Goal: Task Accomplishment & Management: Complete application form

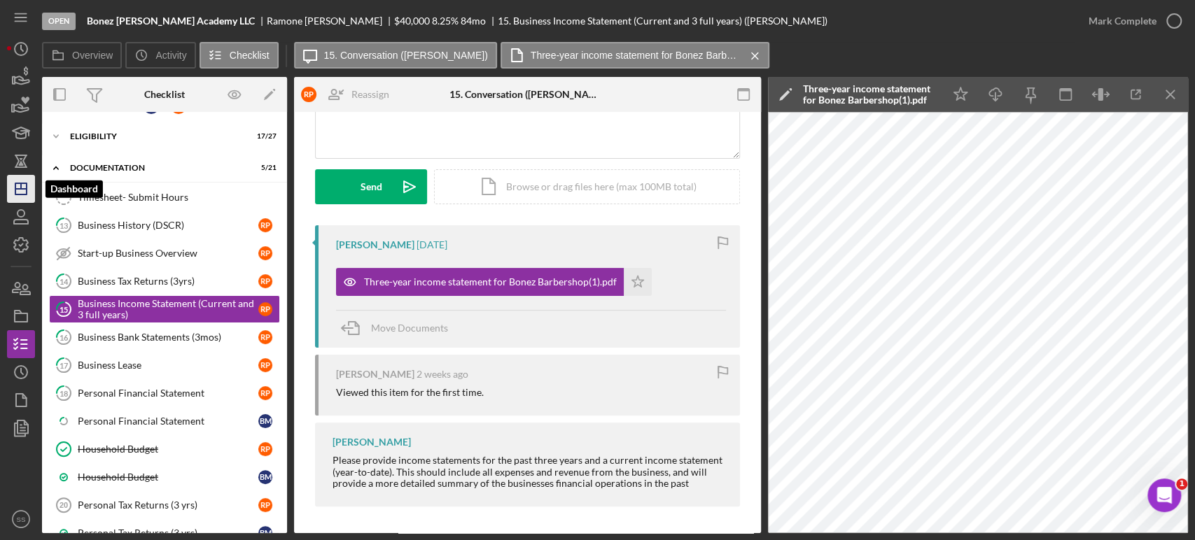
click at [26, 189] on line "button" at bounding box center [20, 189] width 11 height 0
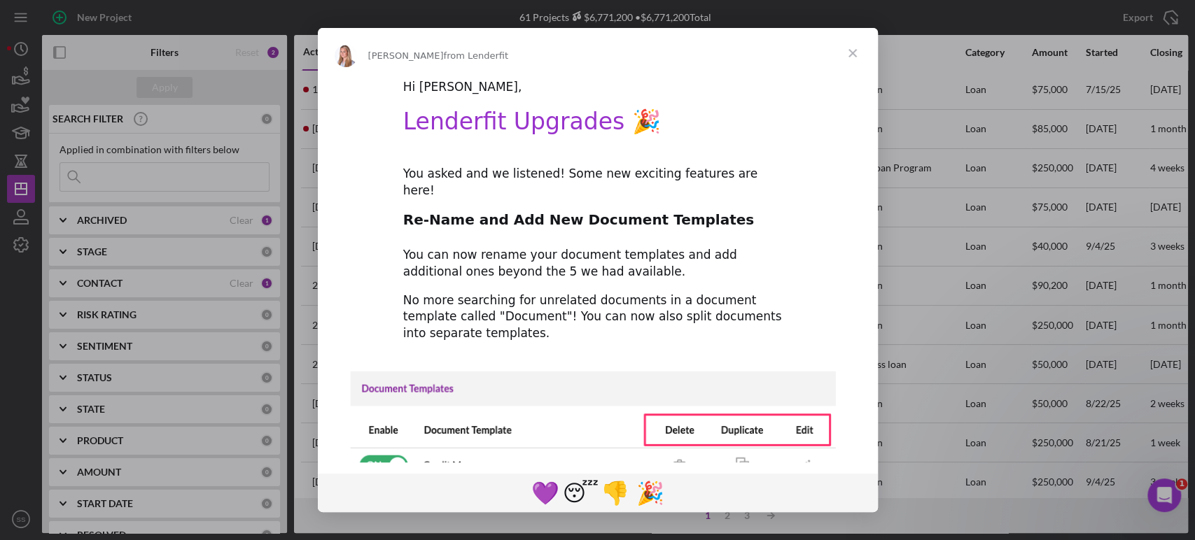
click at [852, 55] on span "Close" at bounding box center [853, 53] width 50 height 50
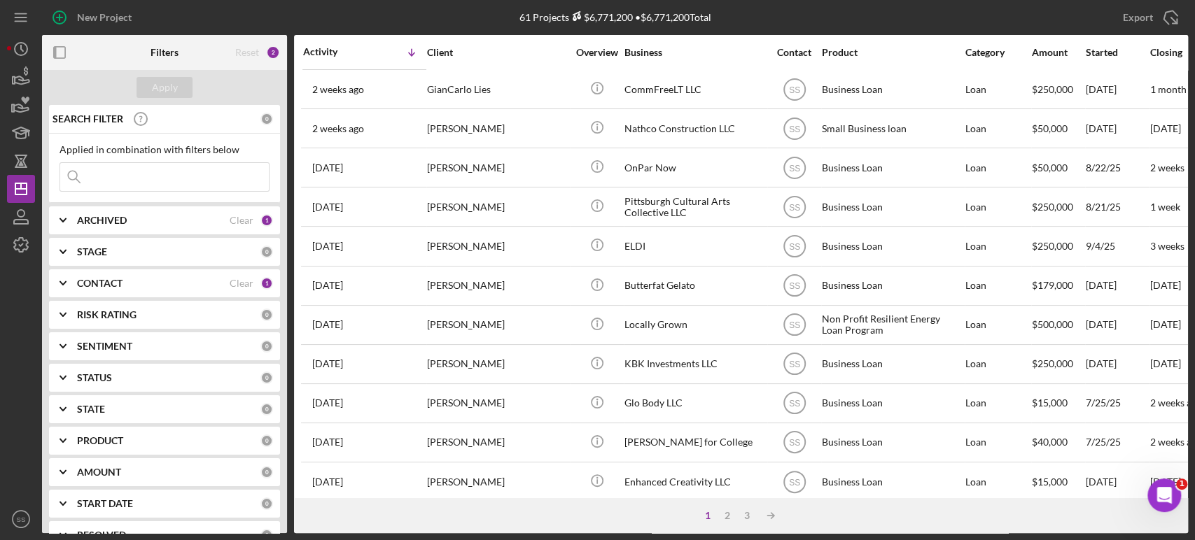
scroll to position [230, 0]
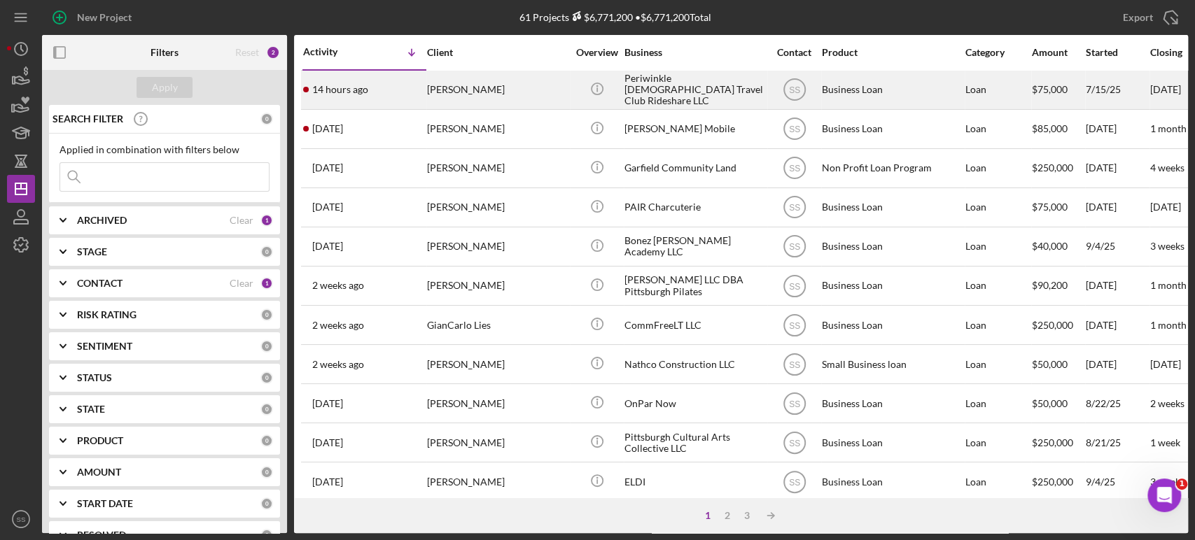
click at [427, 85] on div "[PERSON_NAME]" at bounding box center [497, 89] width 140 height 37
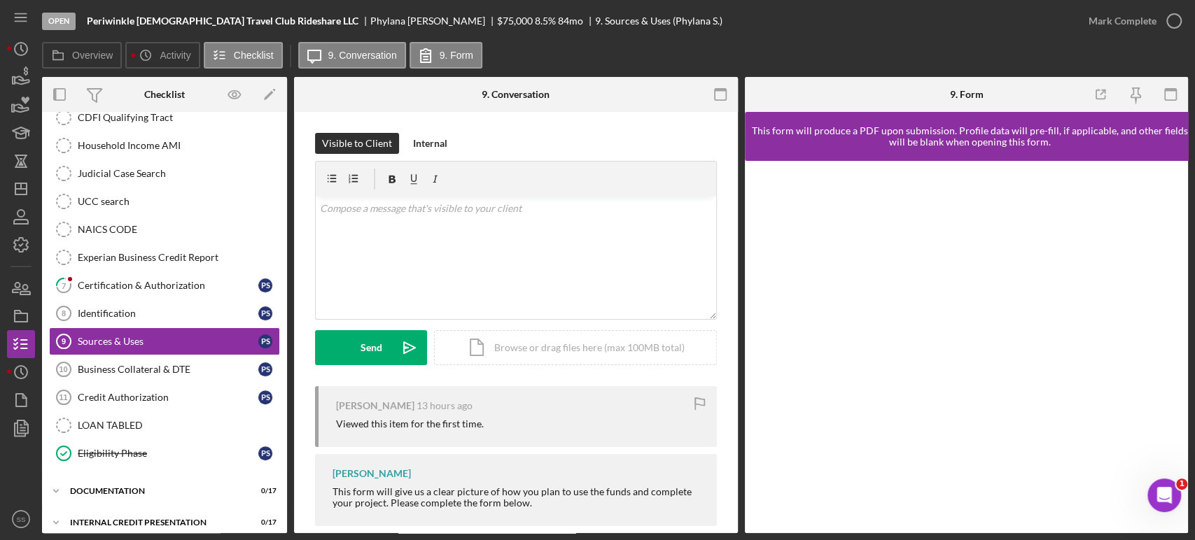
scroll to position [246, 0]
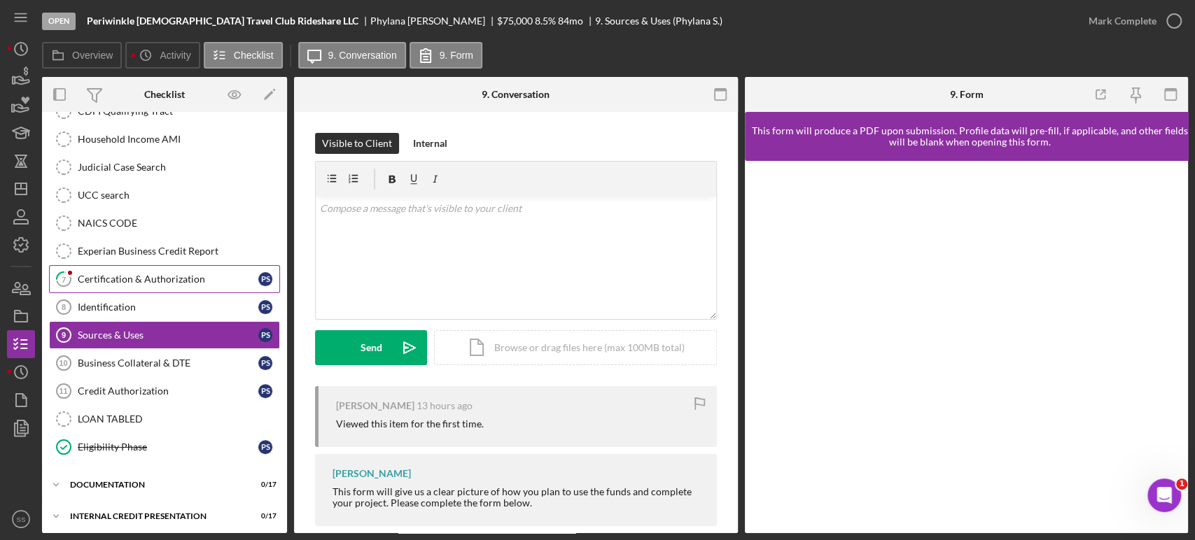
click at [165, 284] on link "7 Certification & Authorization P S" at bounding box center [164, 279] width 231 height 28
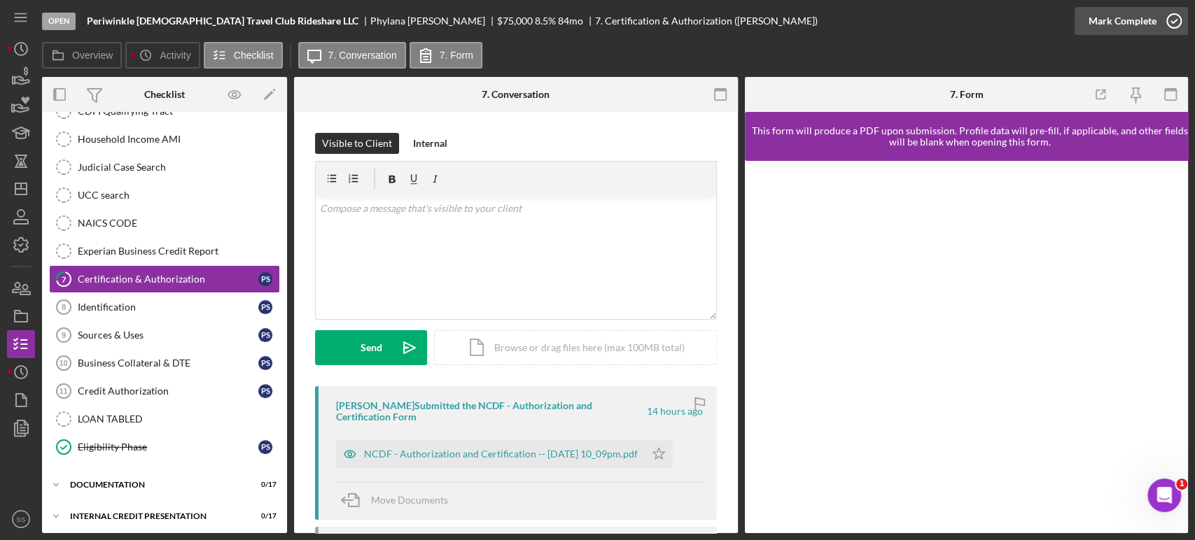
click at [1176, 21] on icon "button" at bounding box center [1174, 21] width 35 height 35
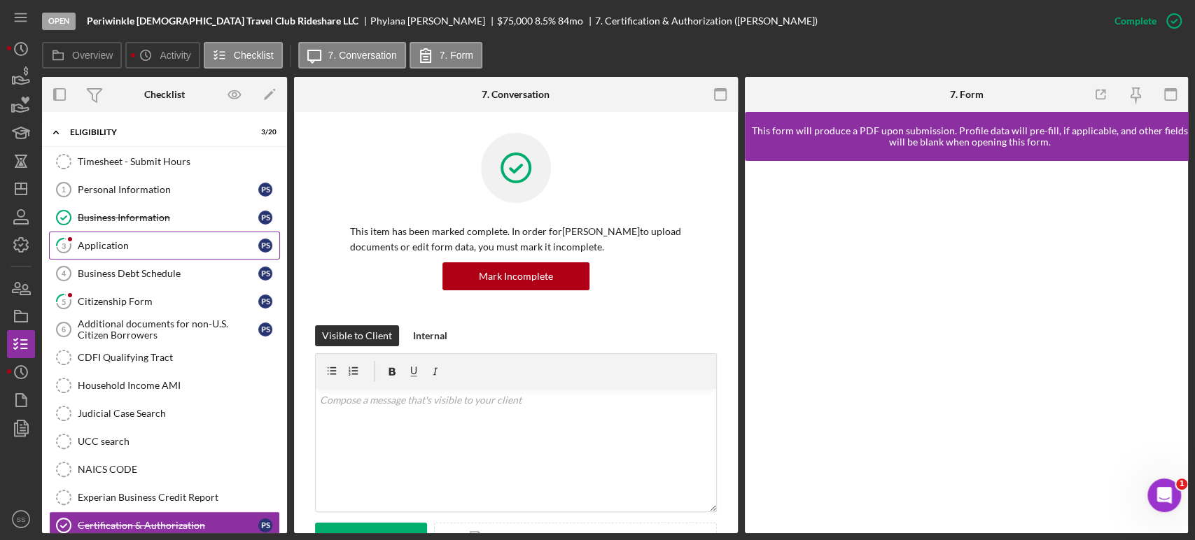
click at [151, 241] on div "Application" at bounding box center [168, 245] width 181 height 11
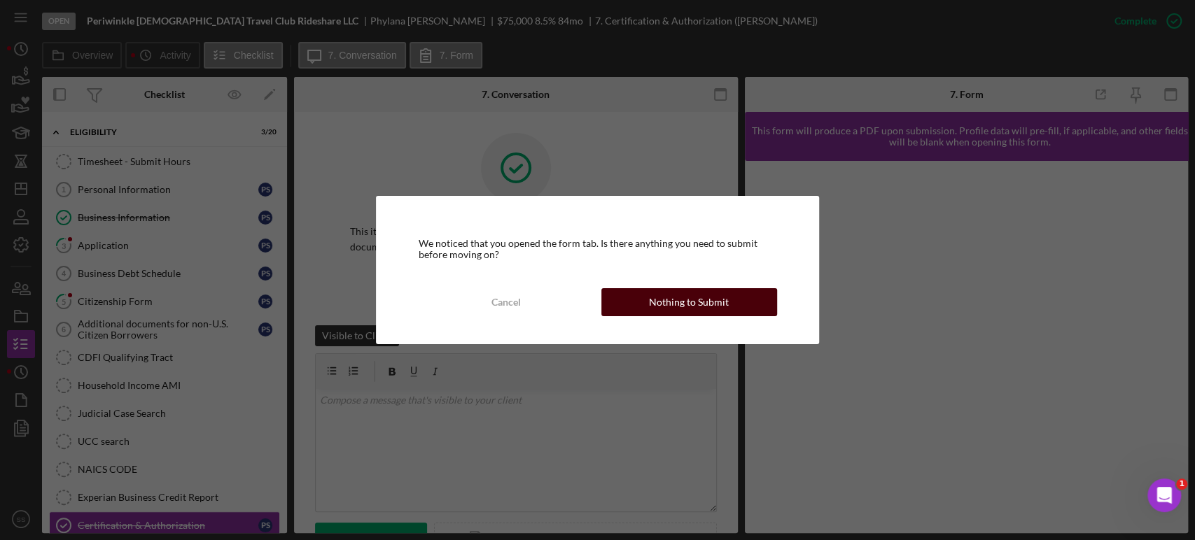
click at [661, 295] on div "Nothing to Submit" at bounding box center [689, 302] width 80 height 28
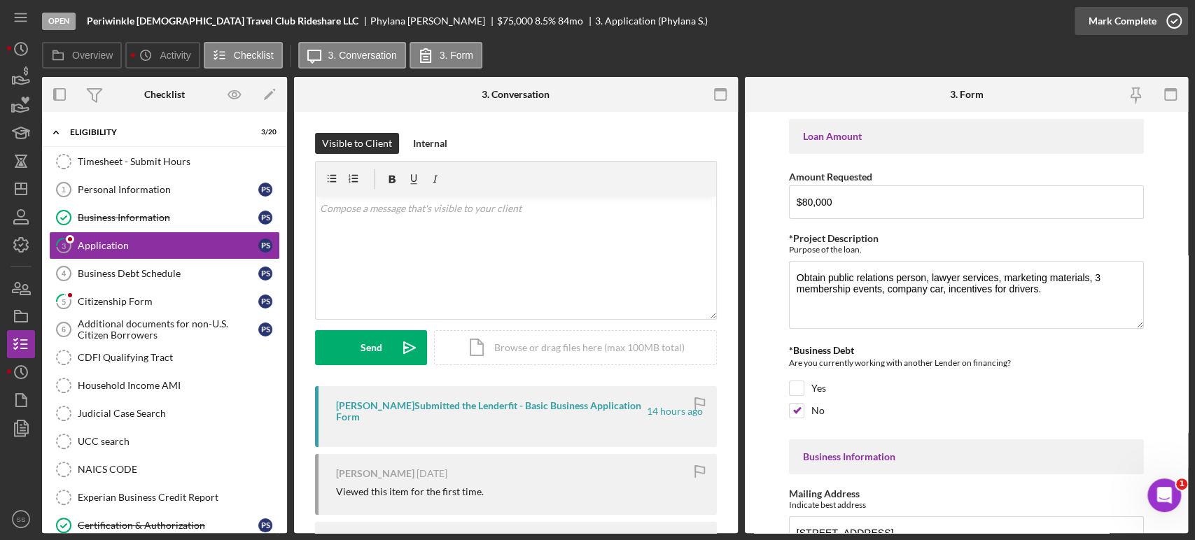
click at [1170, 15] on icon "button" at bounding box center [1174, 21] width 35 height 35
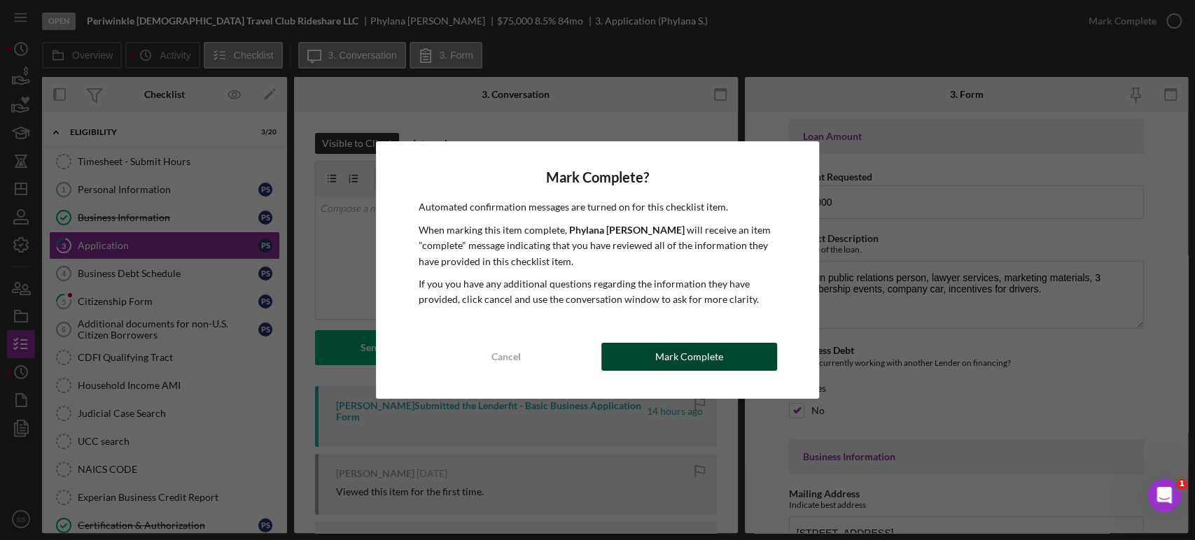
click at [663, 354] on div "Mark Complete" at bounding box center [689, 357] width 68 height 28
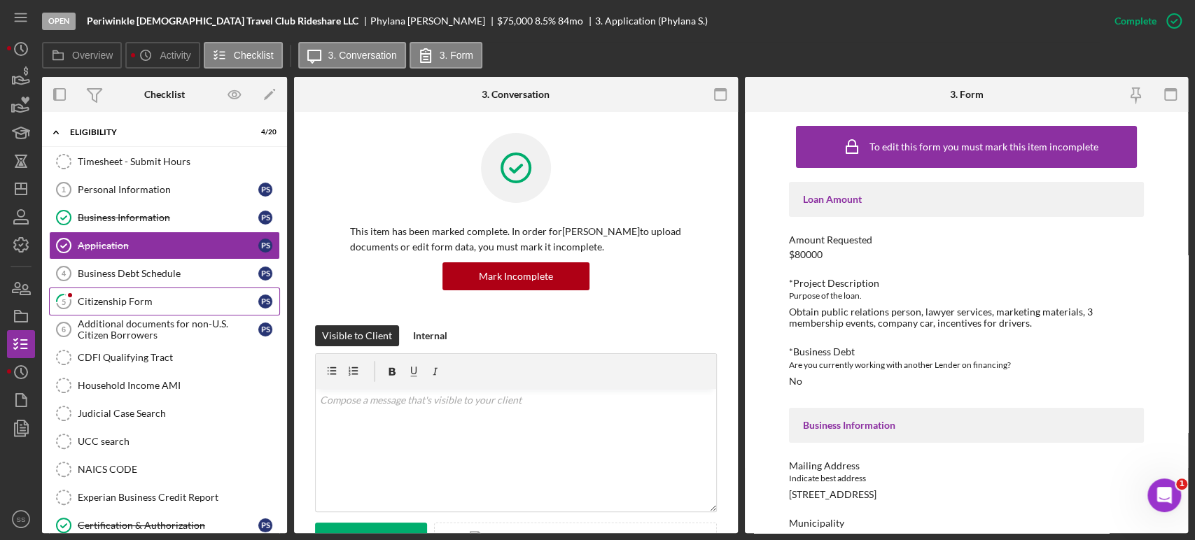
click at [142, 305] on div "Citizenship Form" at bounding box center [168, 301] width 181 height 11
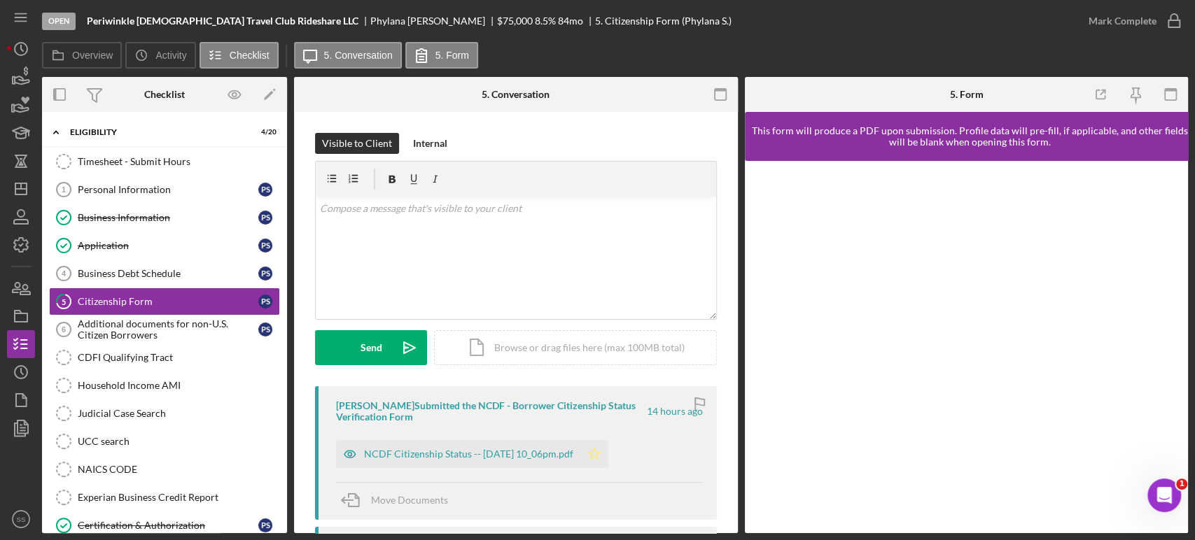
click at [608, 454] on icon "Icon/Star" at bounding box center [594, 454] width 28 height 28
click at [1181, 22] on icon "button" at bounding box center [1174, 21] width 35 height 35
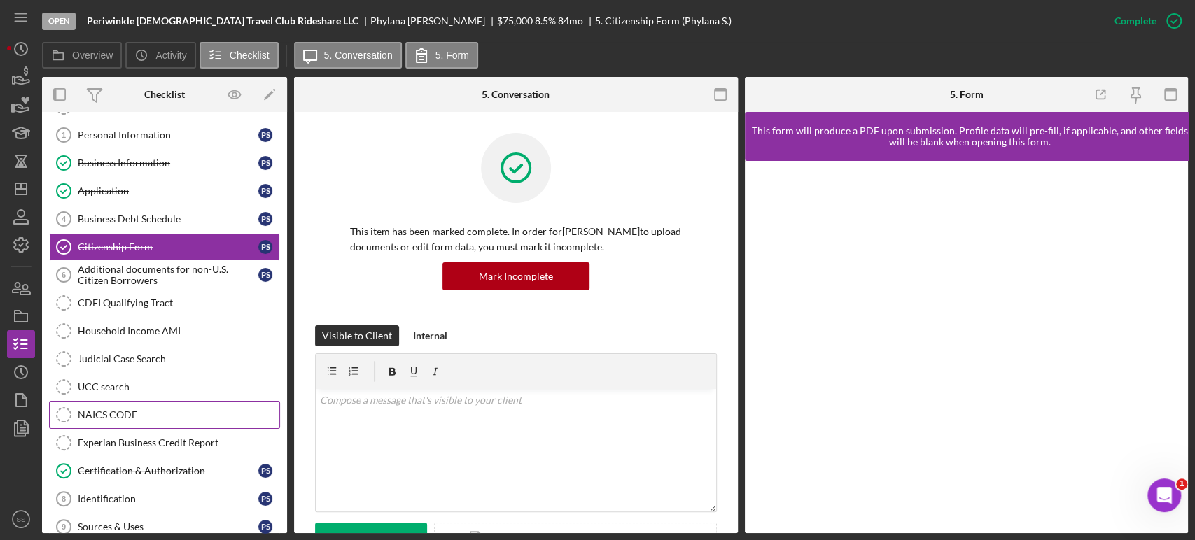
scroll to position [247, 0]
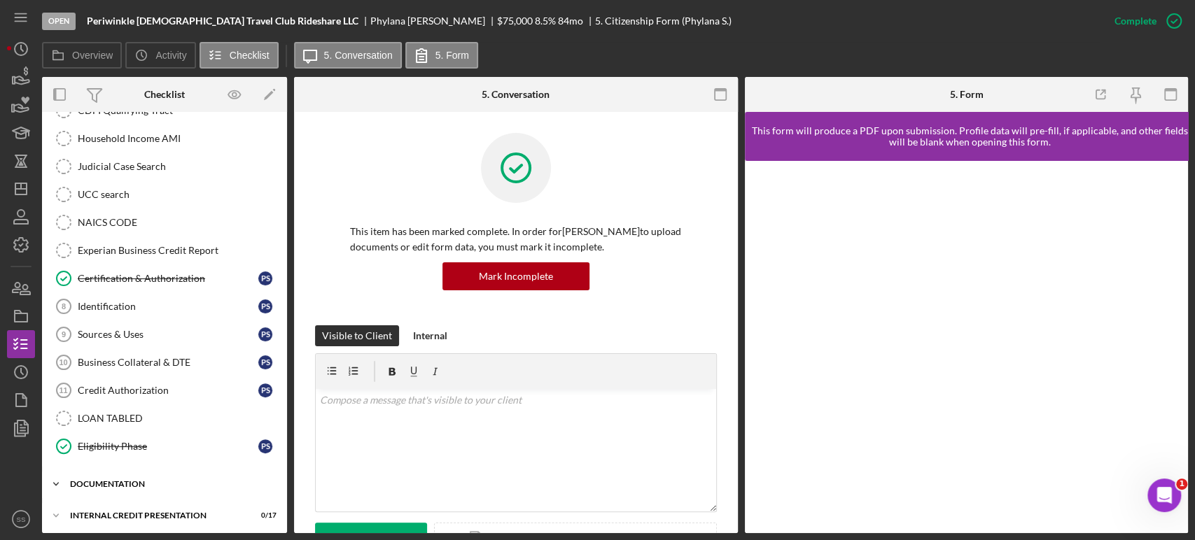
click at [62, 480] on icon "Icon/Expander" at bounding box center [56, 484] width 28 height 28
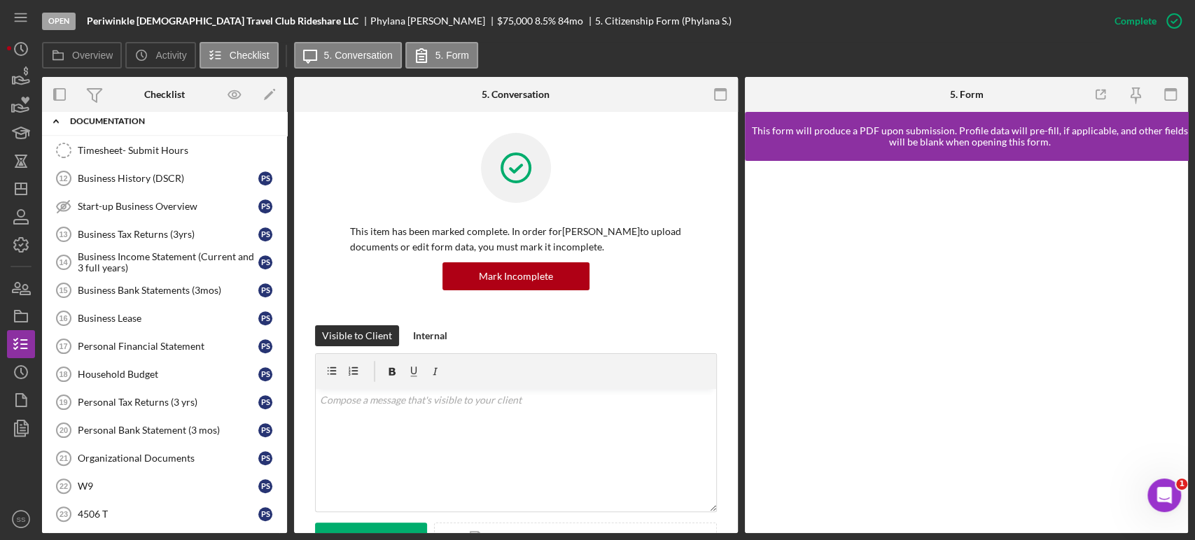
scroll to position [728, 0]
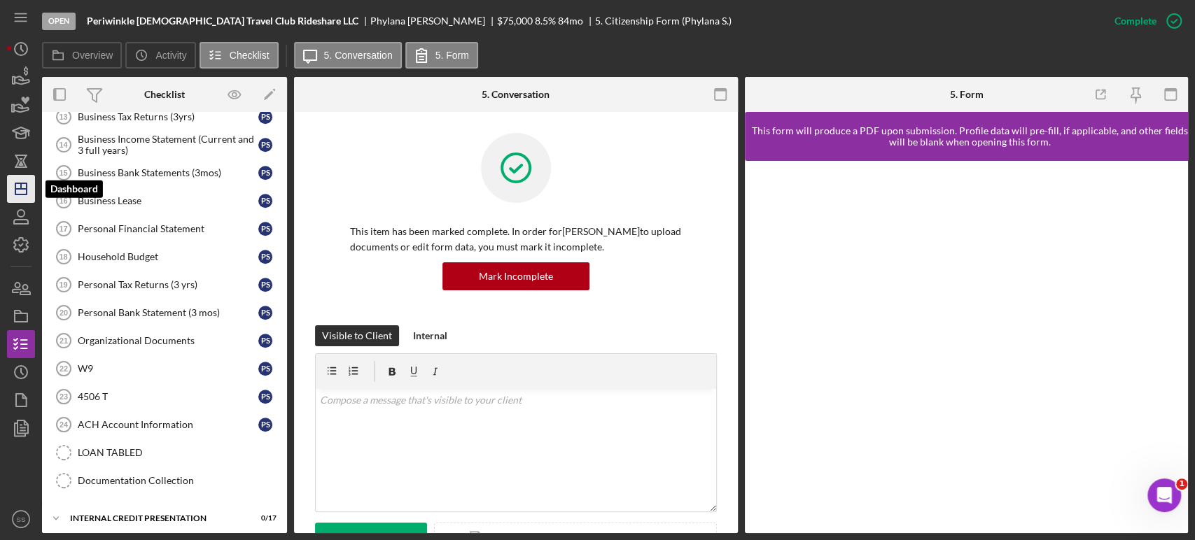
click at [25, 195] on polygon "button" at bounding box center [20, 188] width 11 height 11
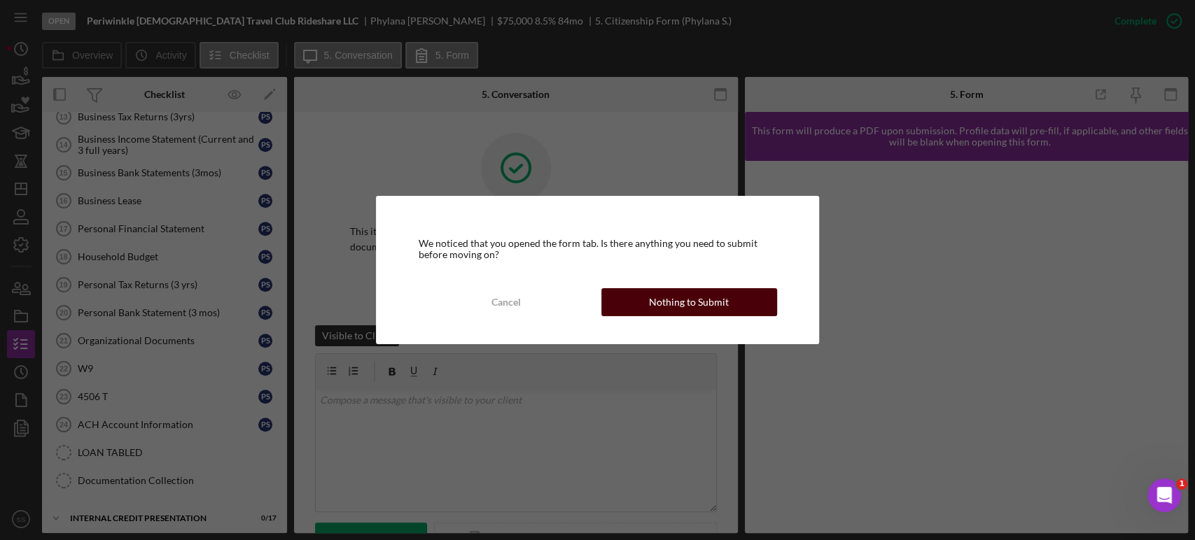
click at [683, 307] on div "Nothing to Submit" at bounding box center [689, 302] width 80 height 28
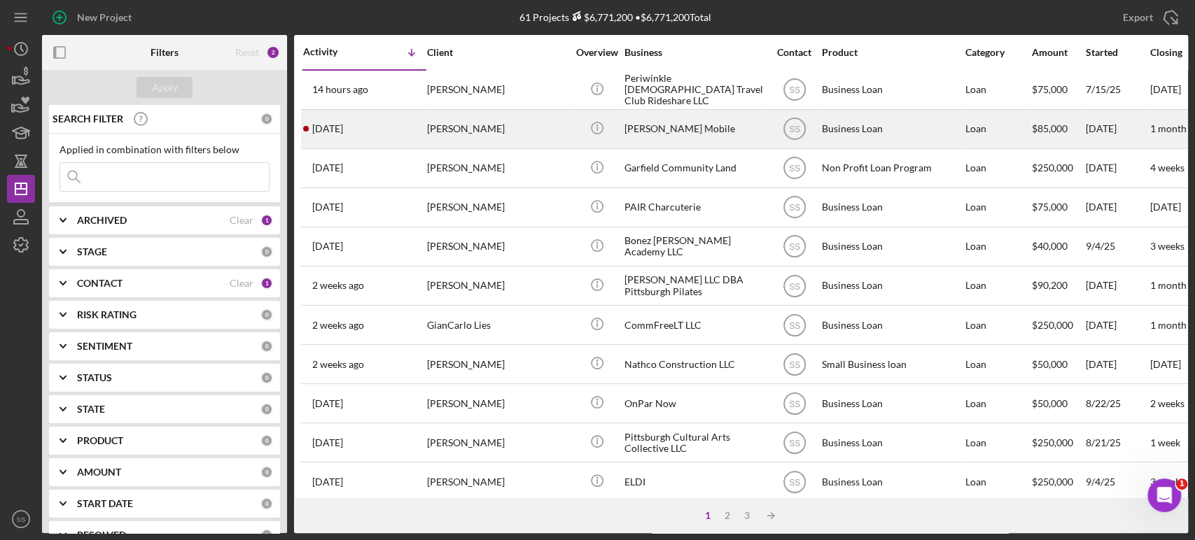
click at [638, 130] on div "[PERSON_NAME] Mobile" at bounding box center [694, 129] width 140 height 37
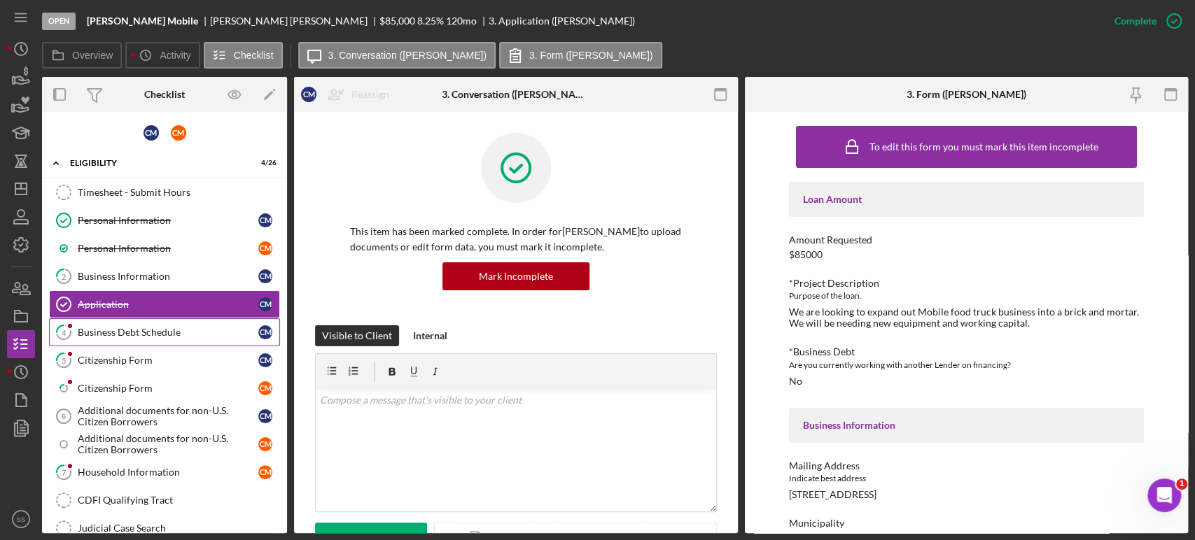
click at [146, 330] on div "Business Debt Schedule" at bounding box center [168, 332] width 181 height 11
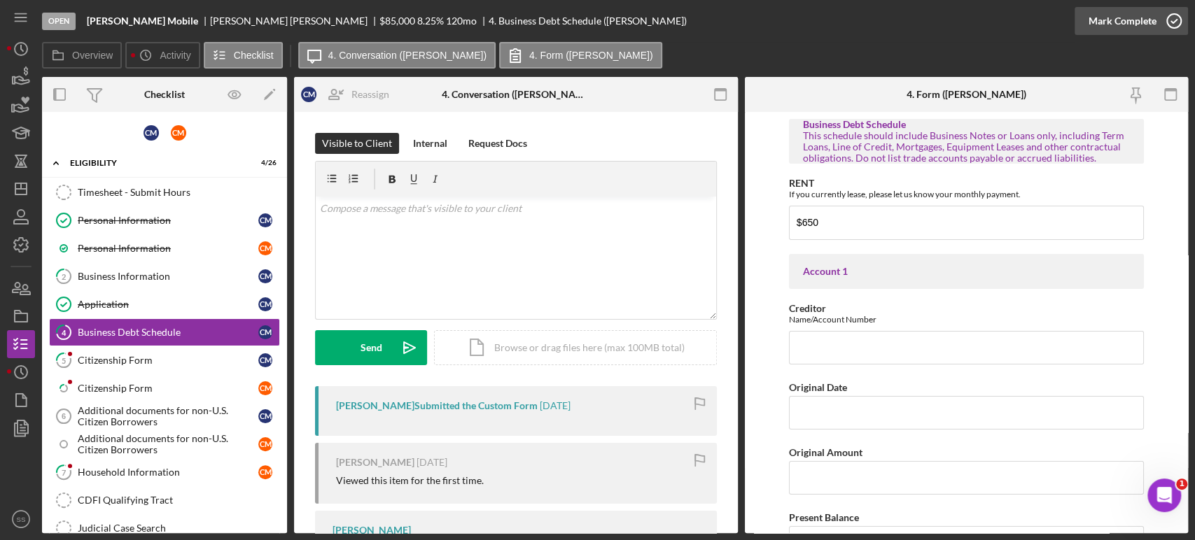
click at [1173, 19] on icon "button" at bounding box center [1174, 21] width 35 height 35
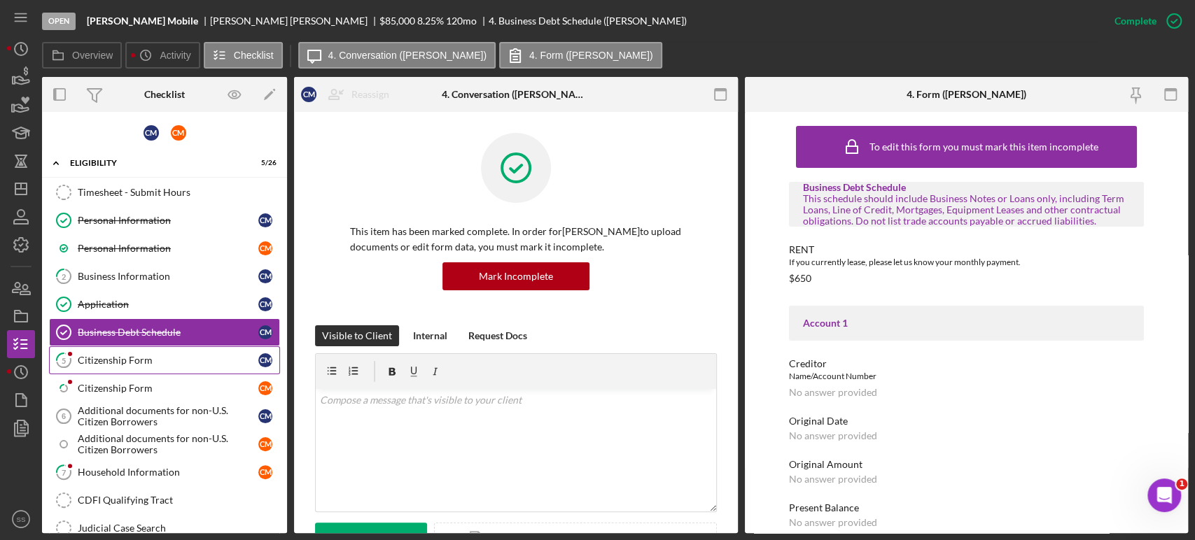
click at [132, 358] on div "Citizenship Form" at bounding box center [168, 360] width 181 height 11
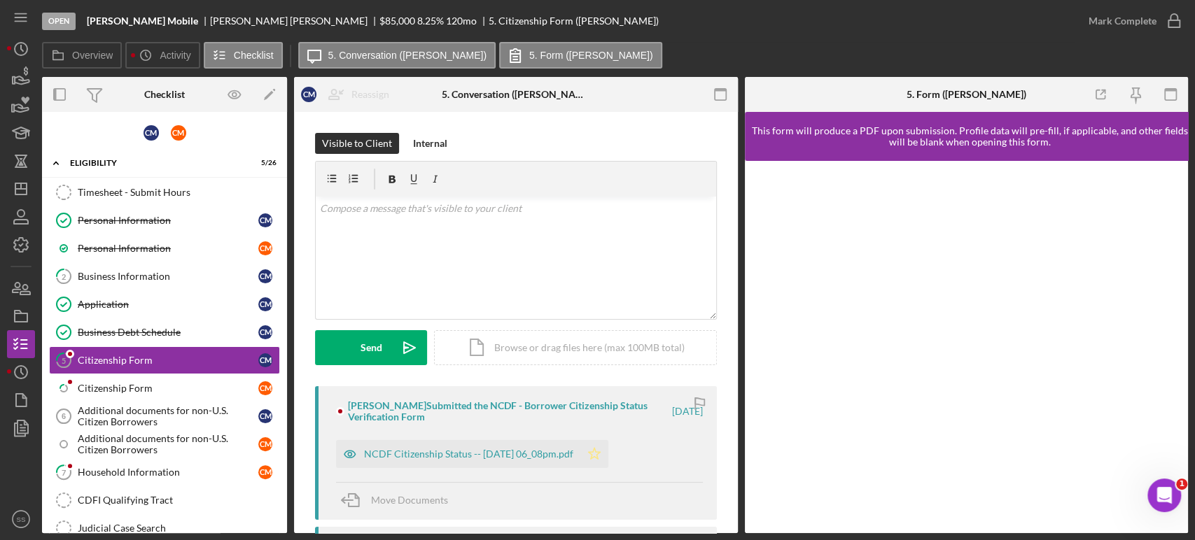
click at [601, 456] on polygon "button" at bounding box center [595, 453] width 12 height 11
click at [1174, 18] on icon "button" at bounding box center [1174, 21] width 35 height 35
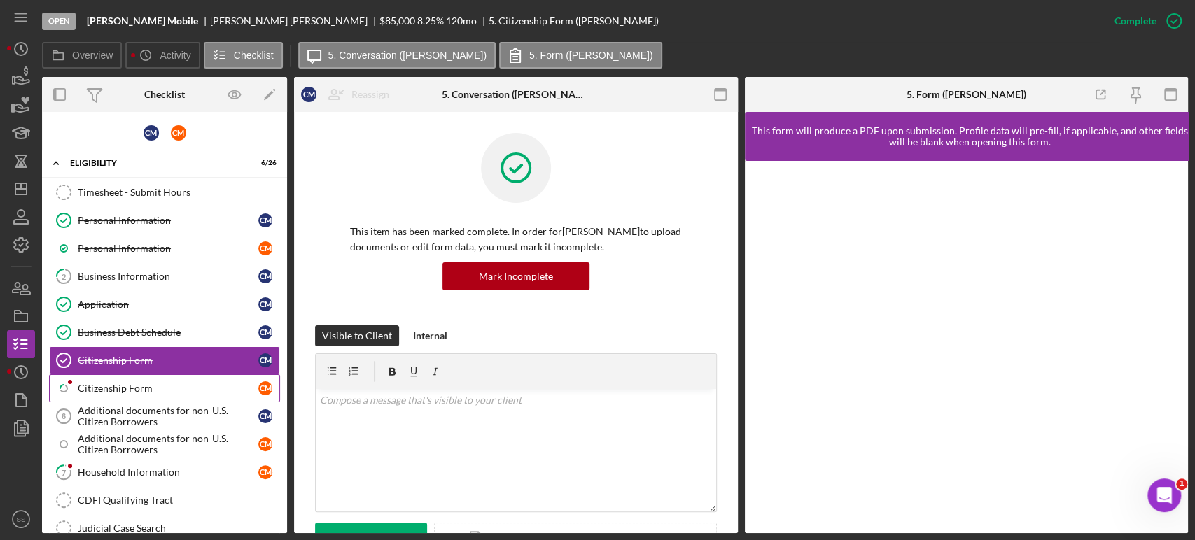
click at [123, 391] on div "Citizenship Form" at bounding box center [168, 388] width 181 height 11
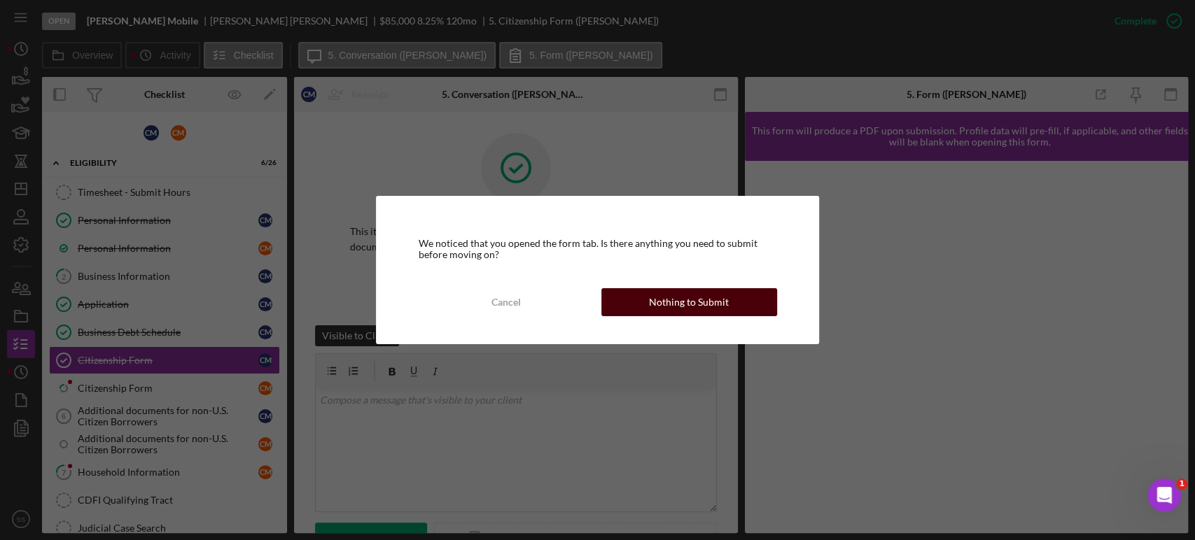
click at [670, 306] on div "Nothing to Submit" at bounding box center [689, 302] width 80 height 28
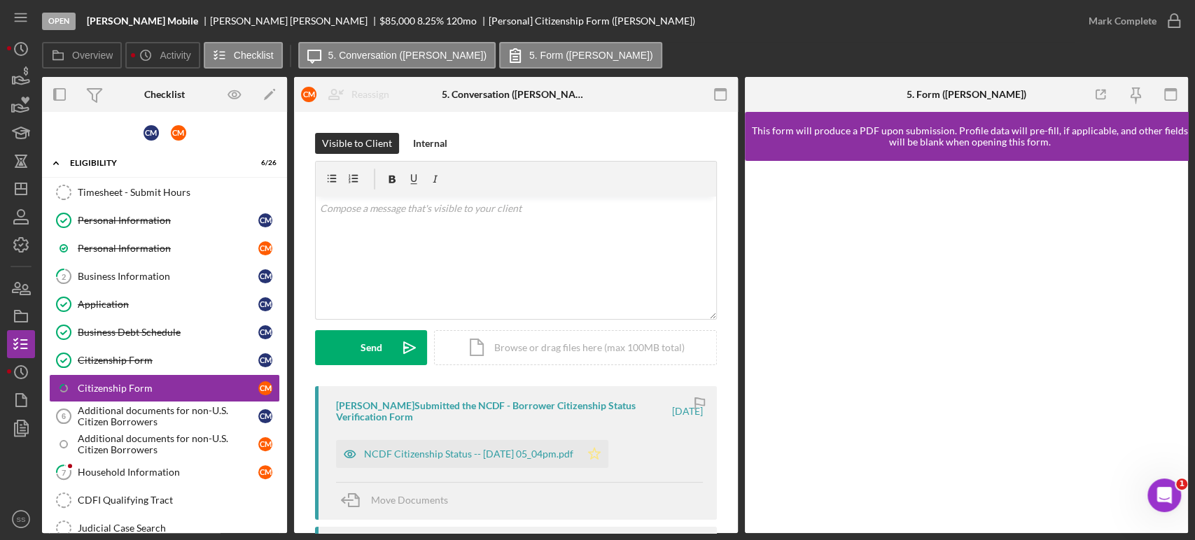
click at [608, 453] on icon "Icon/Star" at bounding box center [594, 454] width 28 height 28
click at [1176, 21] on icon "button" at bounding box center [1174, 21] width 35 height 35
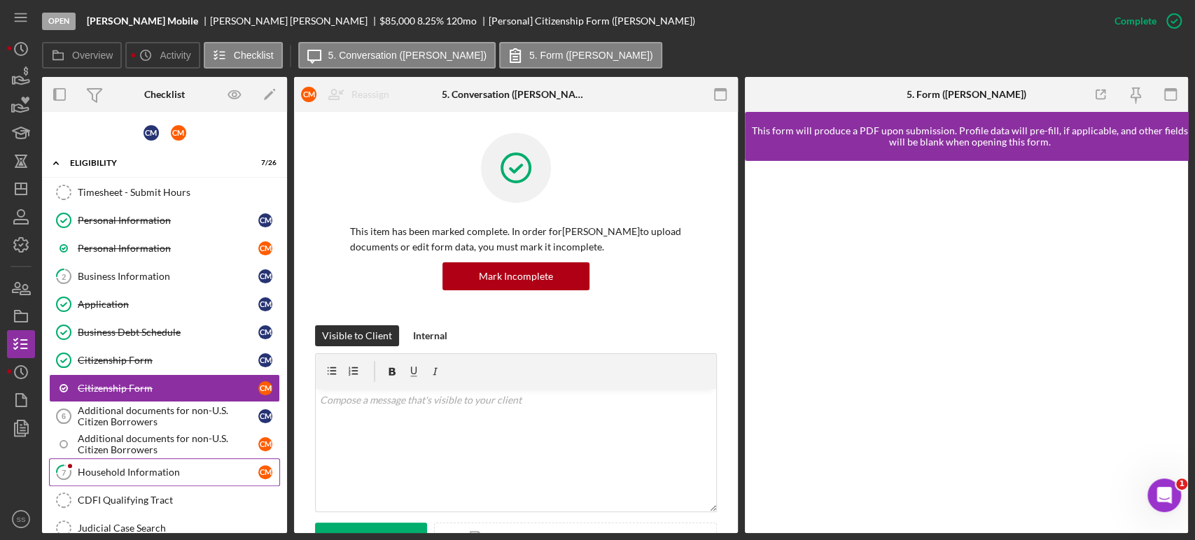
click at [104, 471] on div "Household Information" at bounding box center [168, 472] width 181 height 11
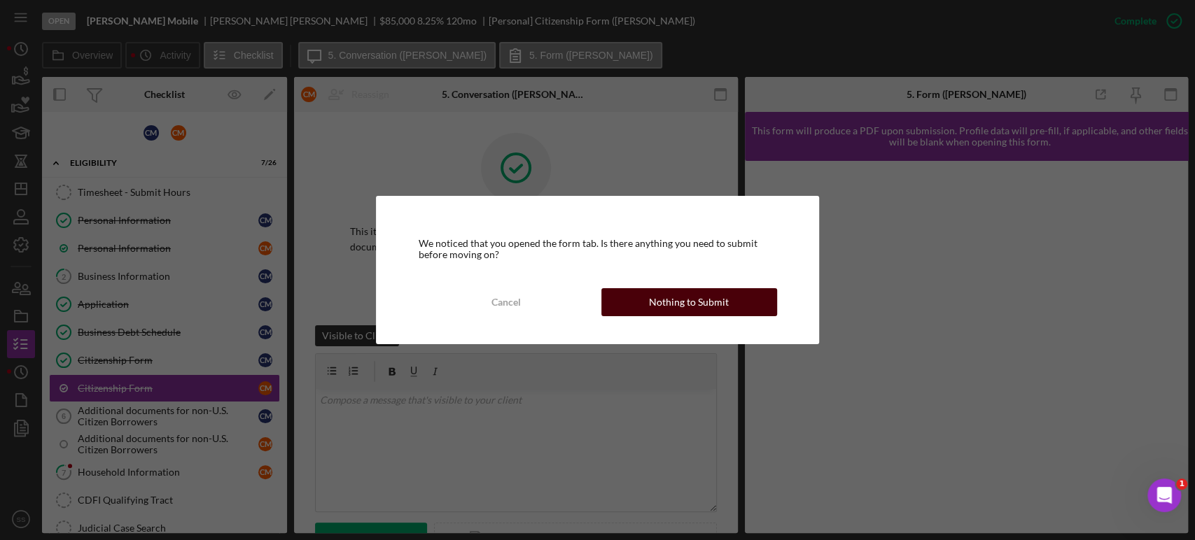
click at [698, 301] on div "Nothing to Submit" at bounding box center [689, 302] width 80 height 28
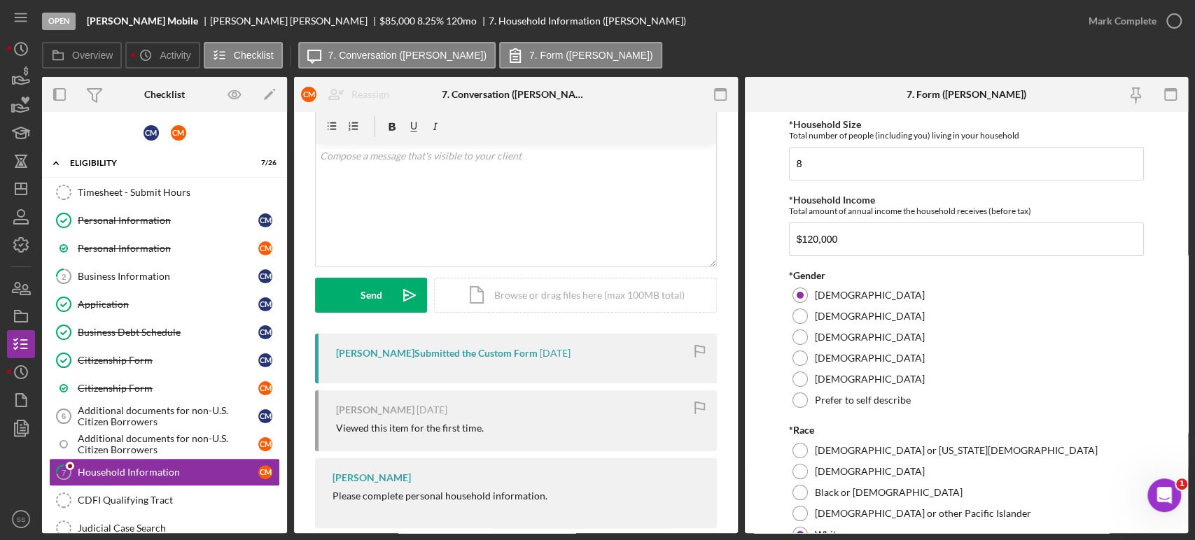
scroll to position [75, 0]
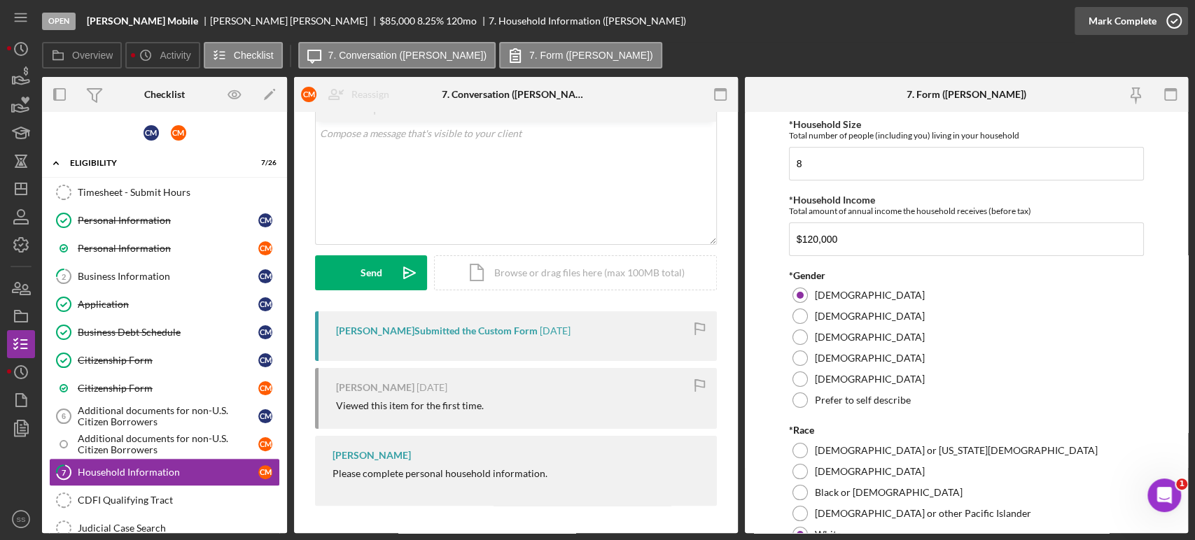
click at [1172, 20] on icon "button" at bounding box center [1174, 21] width 35 height 35
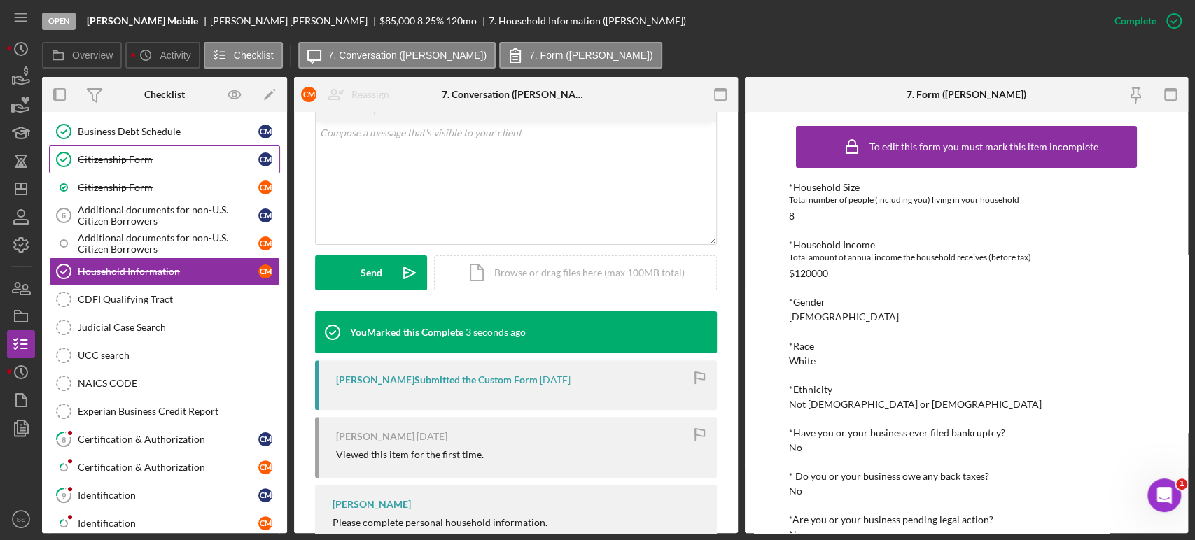
scroll to position [202, 0]
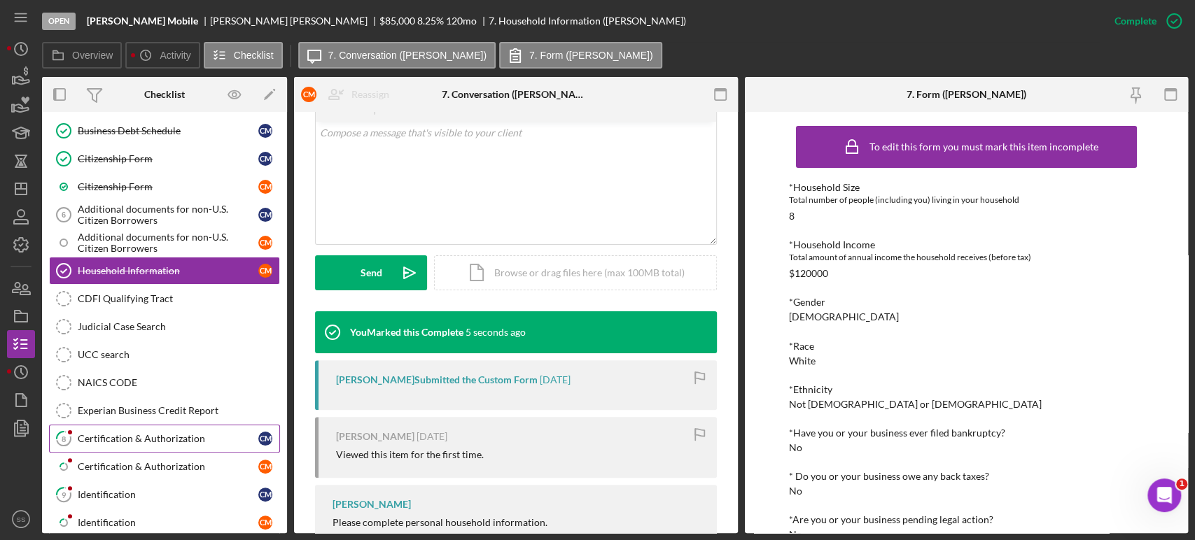
click at [118, 438] on div "Certification & Authorization" at bounding box center [168, 438] width 181 height 11
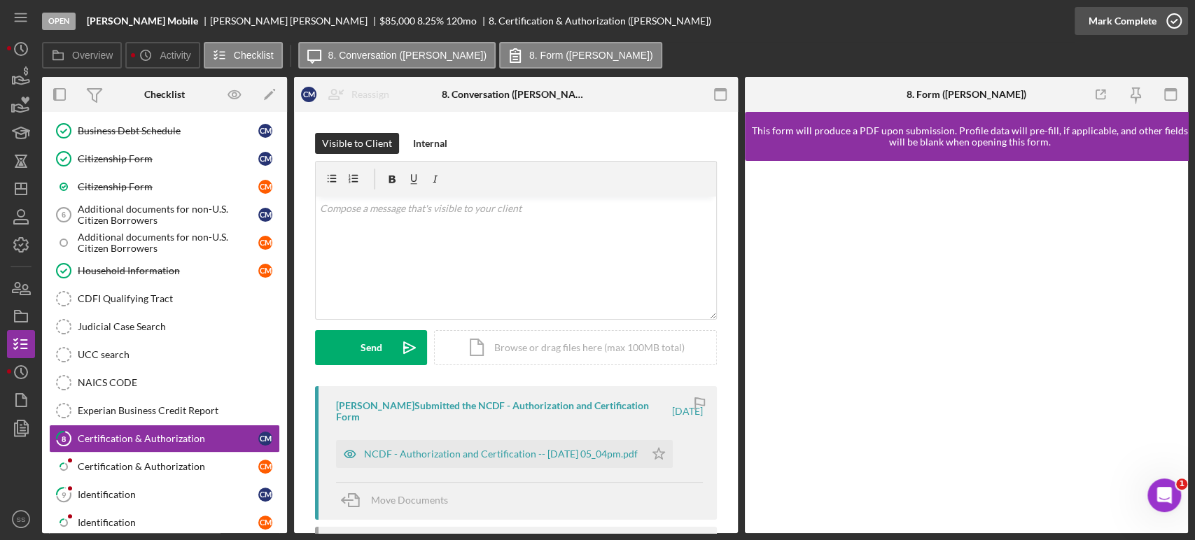
click at [1176, 15] on icon "button" at bounding box center [1174, 21] width 35 height 35
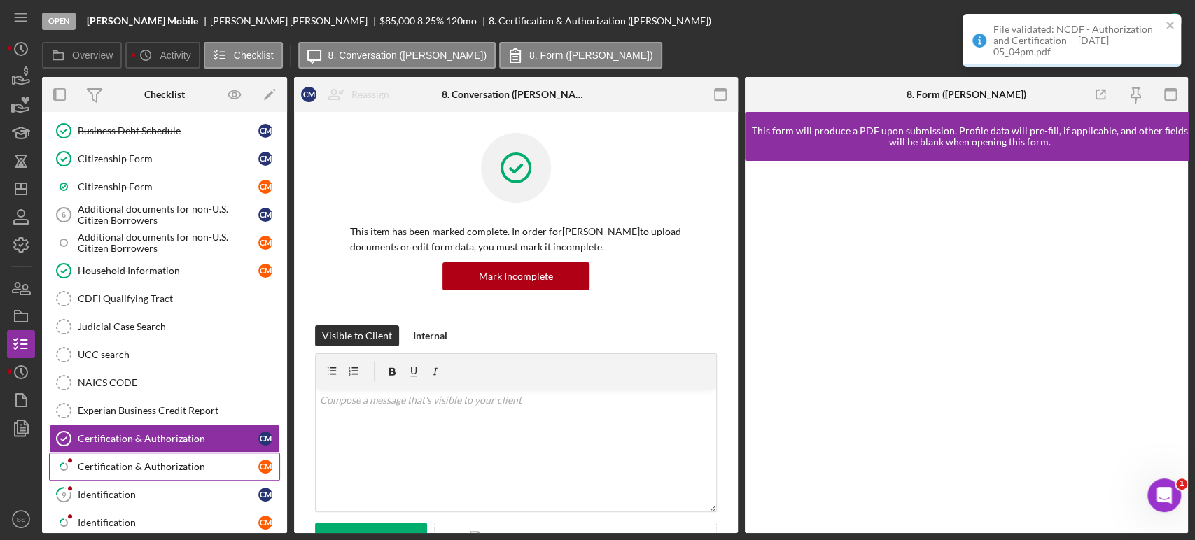
click at [174, 465] on div "Certification & Authorization" at bounding box center [168, 466] width 181 height 11
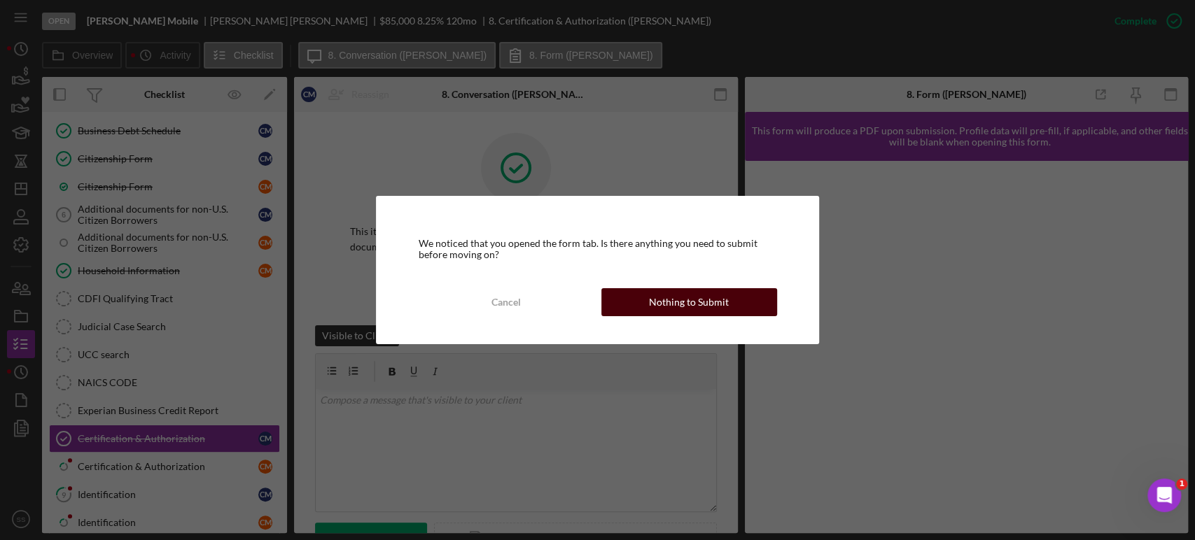
click at [641, 303] on button "Nothing to Submit" at bounding box center [689, 302] width 176 height 28
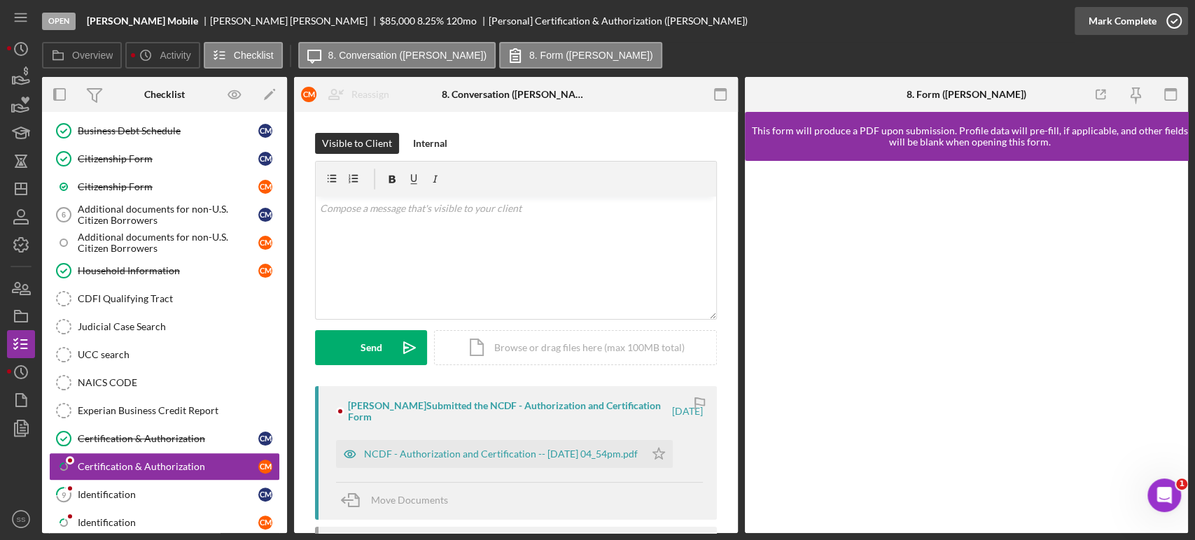
click at [1176, 21] on icon "button" at bounding box center [1174, 21] width 35 height 35
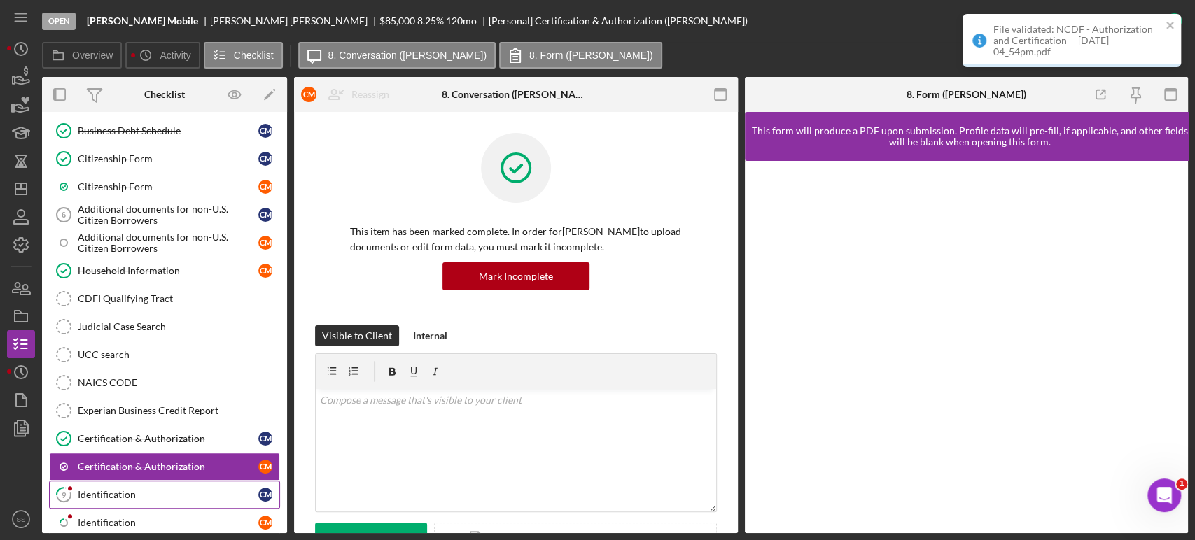
click at [112, 489] on div "Identification" at bounding box center [168, 494] width 181 height 11
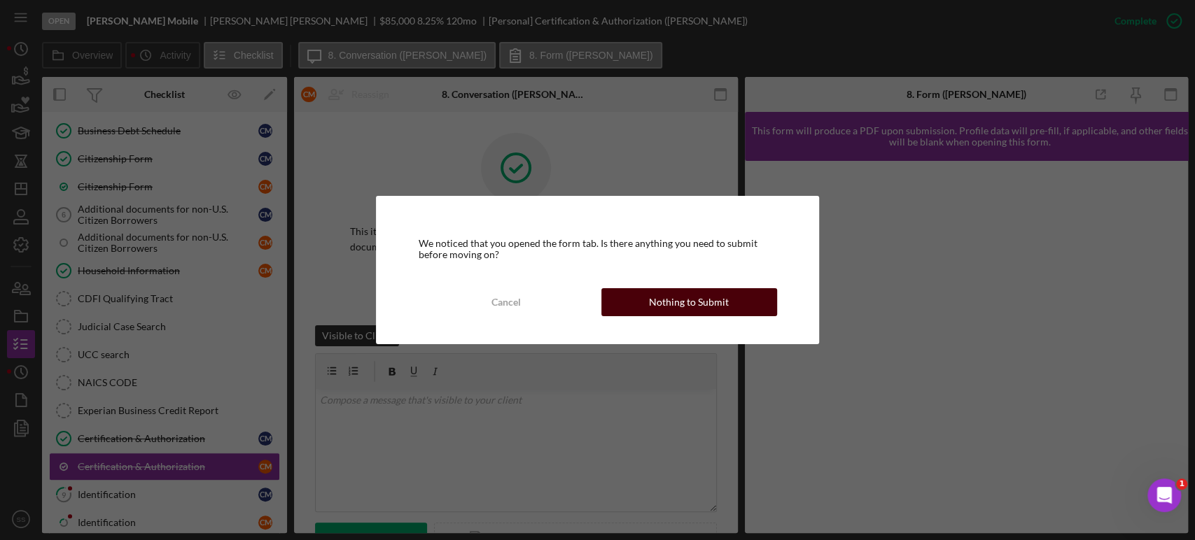
click at [690, 302] on div "Nothing to Submit" at bounding box center [689, 302] width 80 height 28
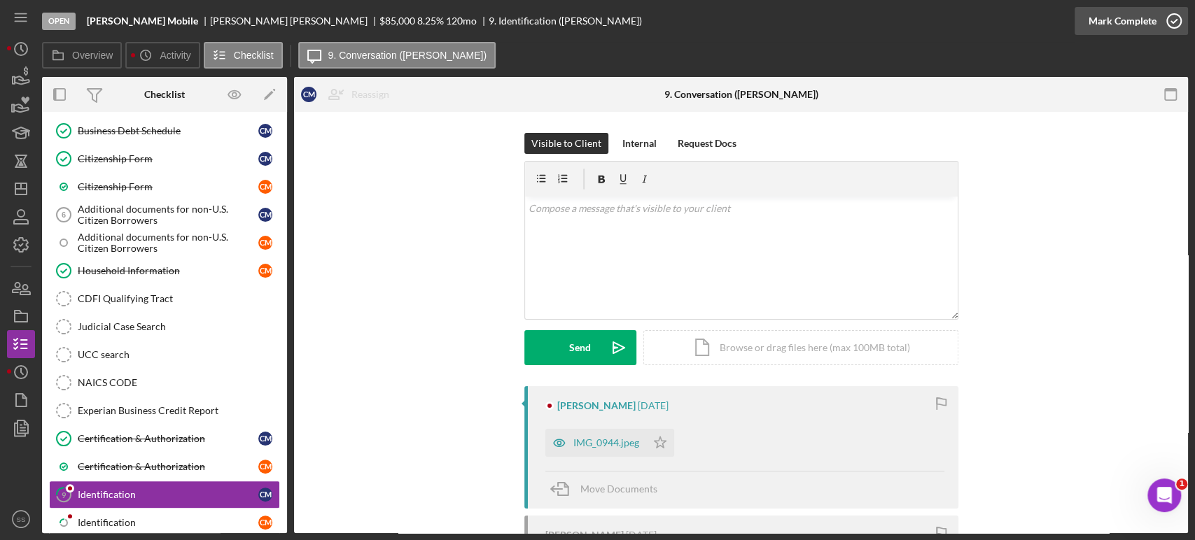
click at [1174, 18] on icon "button" at bounding box center [1174, 21] width 35 height 35
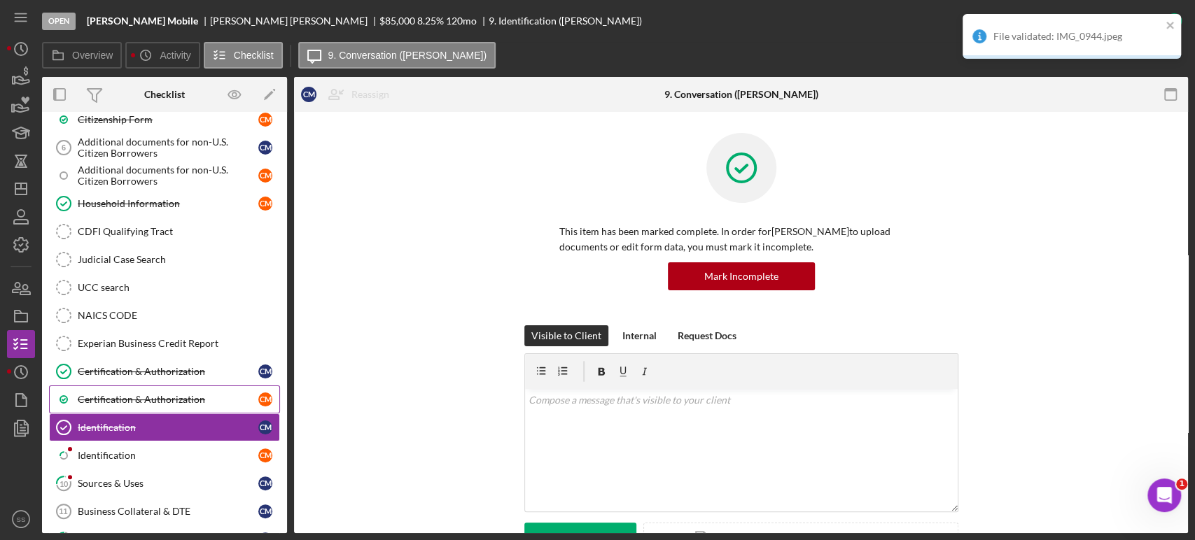
scroll to position [336, 0]
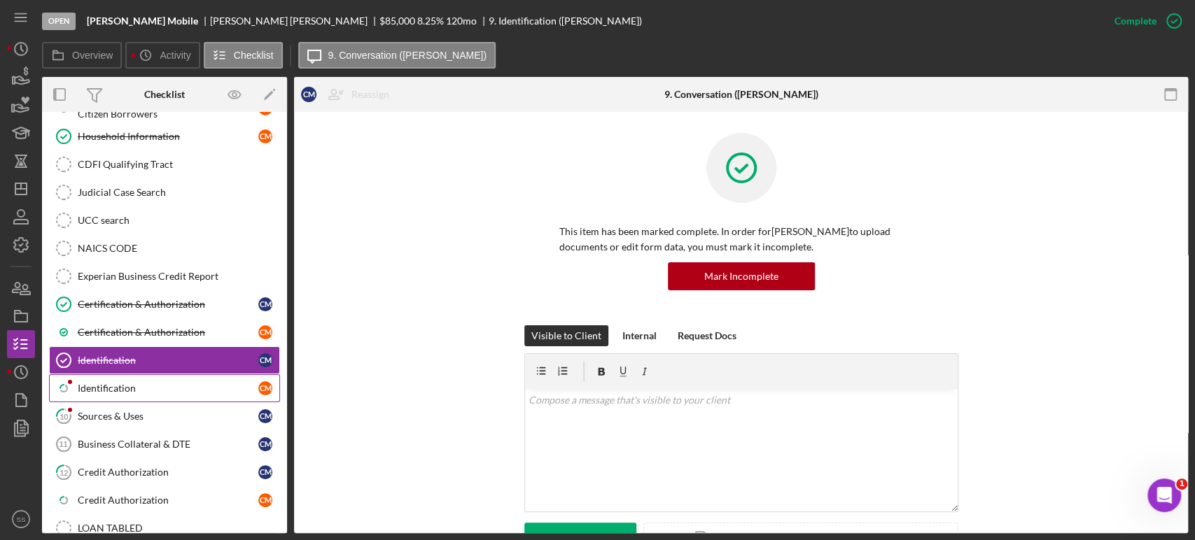
click at [151, 387] on div "Identification" at bounding box center [168, 388] width 181 height 11
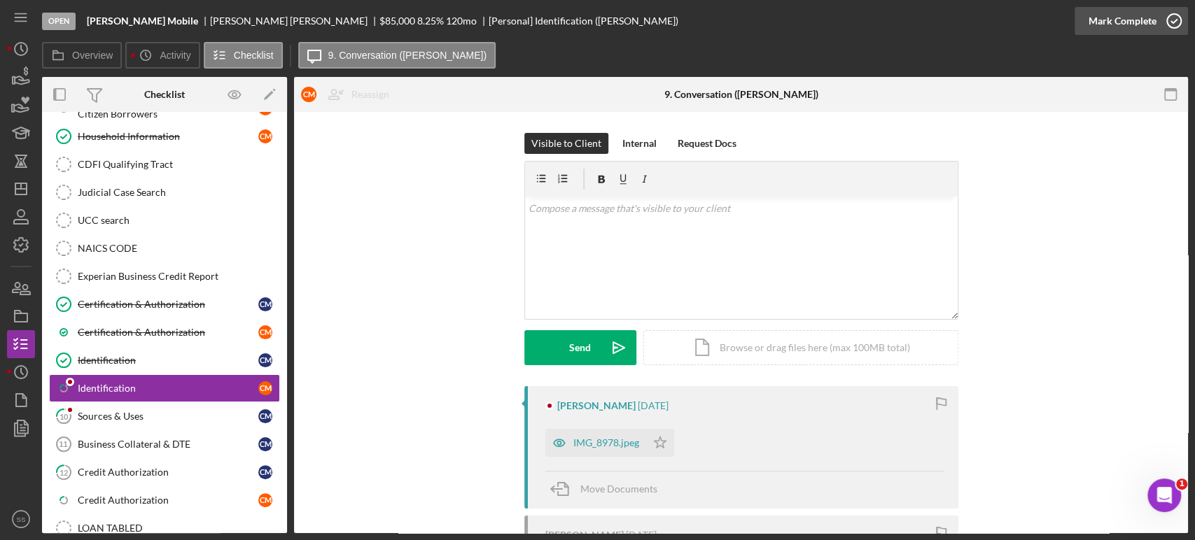
click at [1178, 22] on icon "button" at bounding box center [1174, 21] width 35 height 35
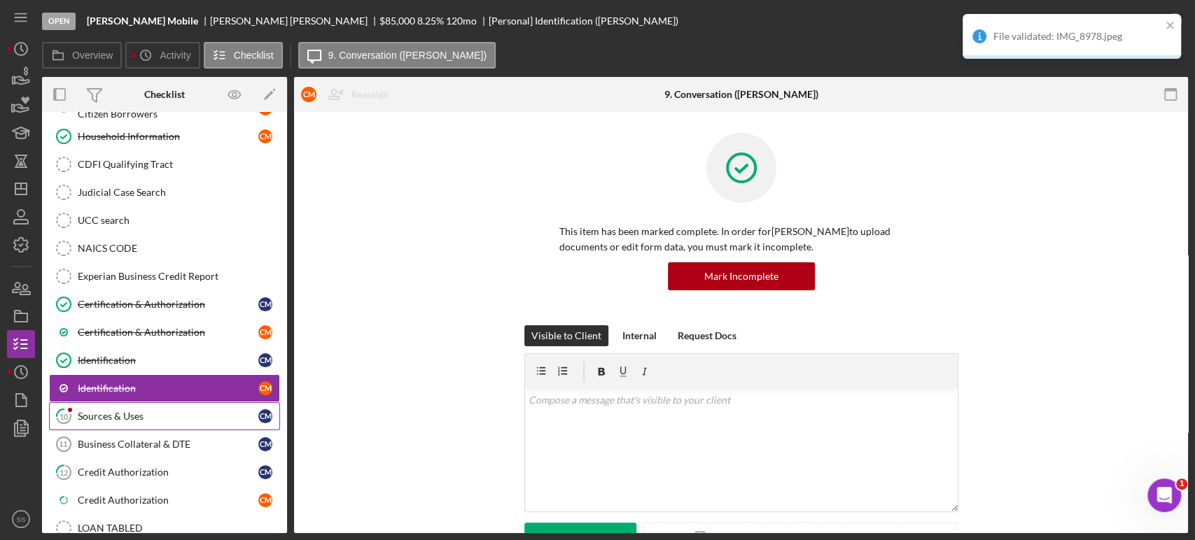
click at [177, 421] on link "10 Sources & Uses C M" at bounding box center [164, 417] width 231 height 28
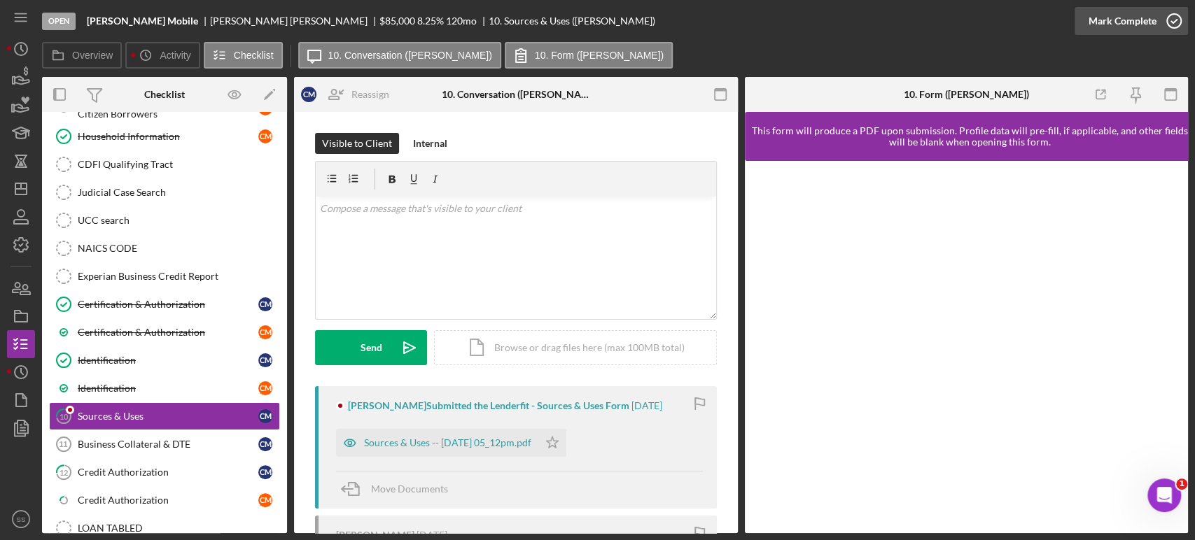
click at [1173, 15] on icon "button" at bounding box center [1174, 21] width 35 height 35
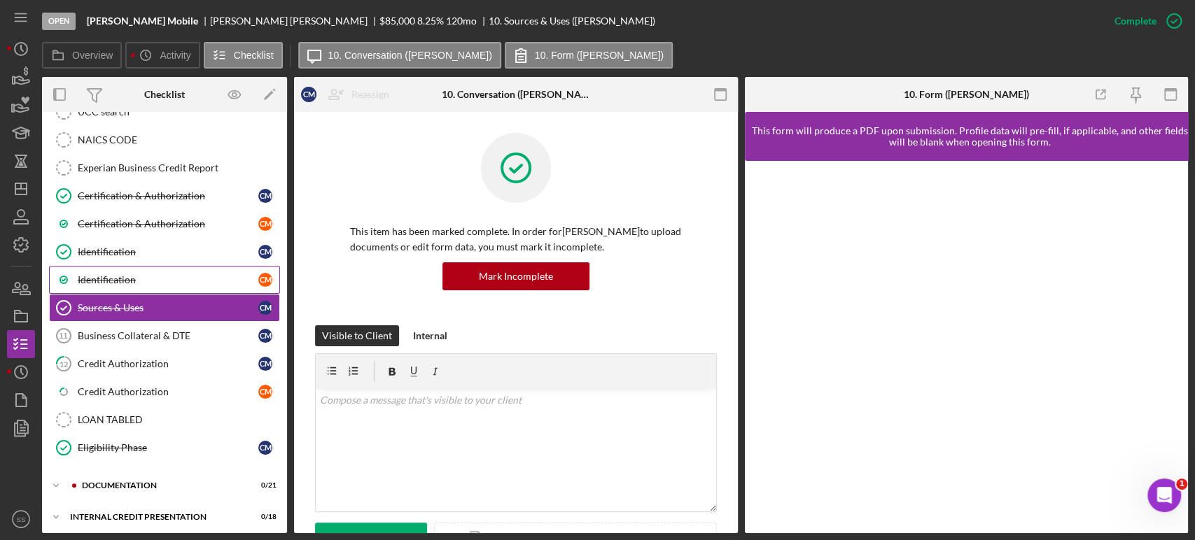
scroll to position [445, 0]
click at [139, 482] on div "documentation" at bounding box center [176, 486] width 188 height 8
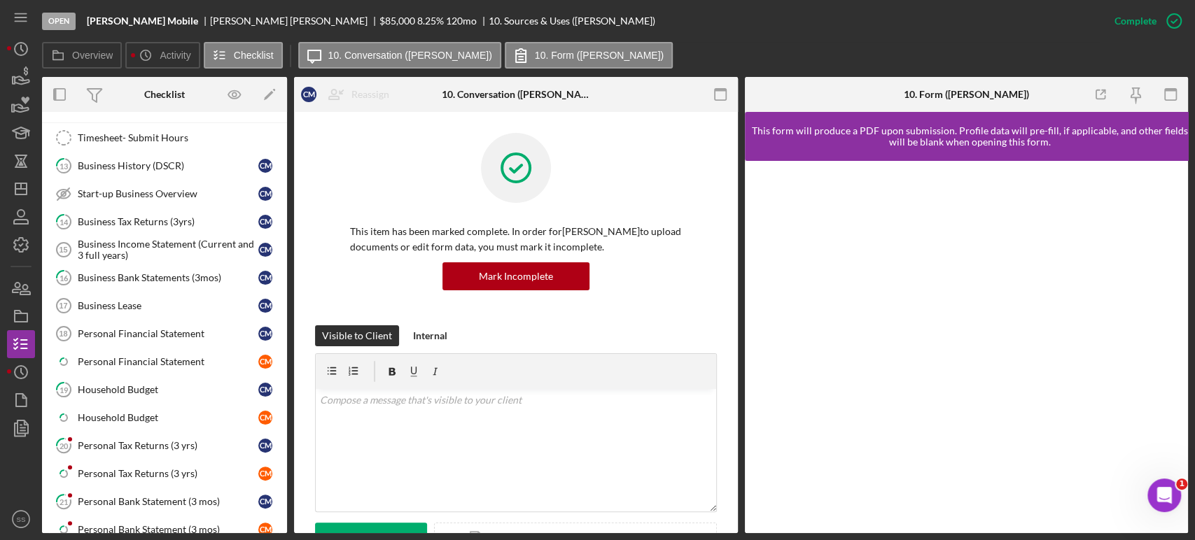
scroll to position [823, 0]
click at [138, 431] on link "20 Personal Tax Returns (3 yrs) C M" at bounding box center [164, 445] width 231 height 28
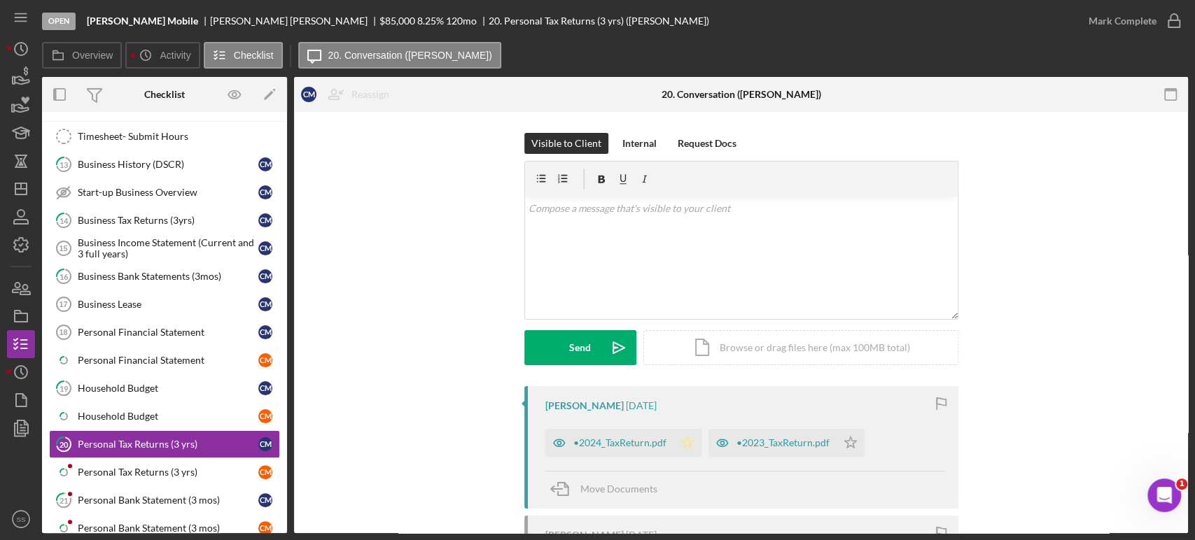
click at [683, 445] on icon "Icon/Star" at bounding box center [687, 443] width 28 height 28
click at [851, 445] on icon "Icon/Star" at bounding box center [851, 443] width 28 height 28
click at [1177, 17] on icon "button" at bounding box center [1174, 21] width 35 height 35
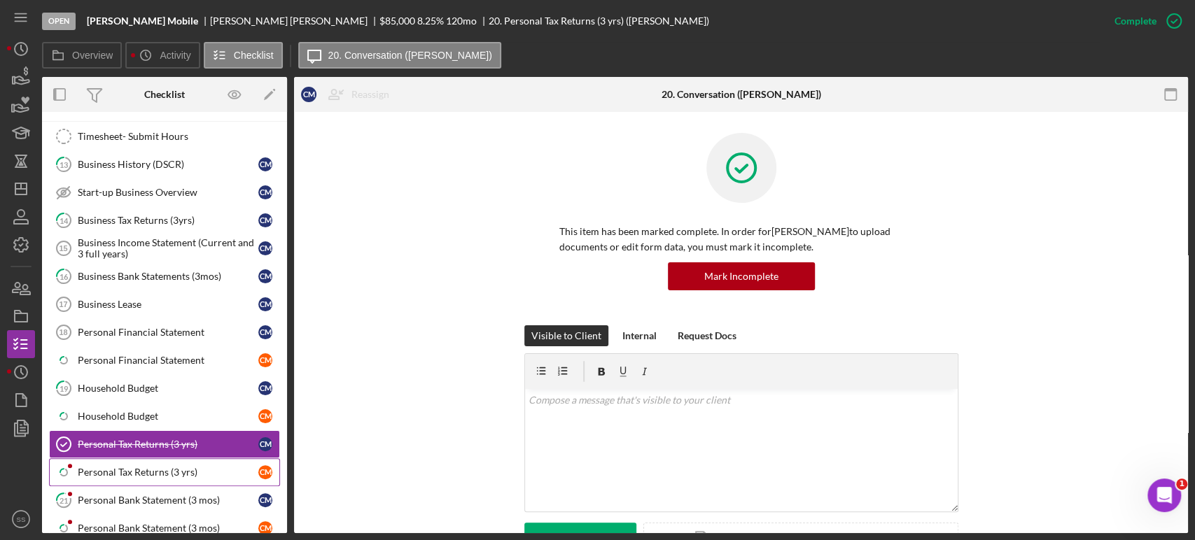
click at [163, 467] on div "Personal Tax Returns (3 yrs)" at bounding box center [168, 472] width 181 height 11
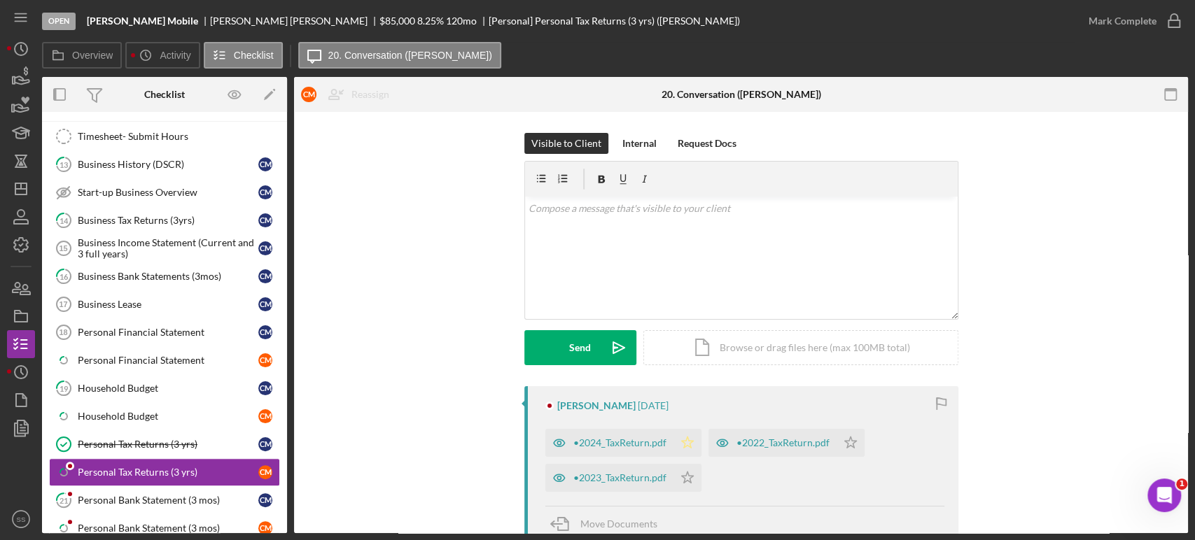
click at [688, 443] on polygon "button" at bounding box center [687, 442] width 12 height 11
click at [687, 477] on icon "Icon/Star" at bounding box center [687, 478] width 28 height 28
click at [850, 438] on icon "Icon/Star" at bounding box center [851, 443] width 28 height 28
click at [1173, 26] on icon "button" at bounding box center [1174, 21] width 35 height 35
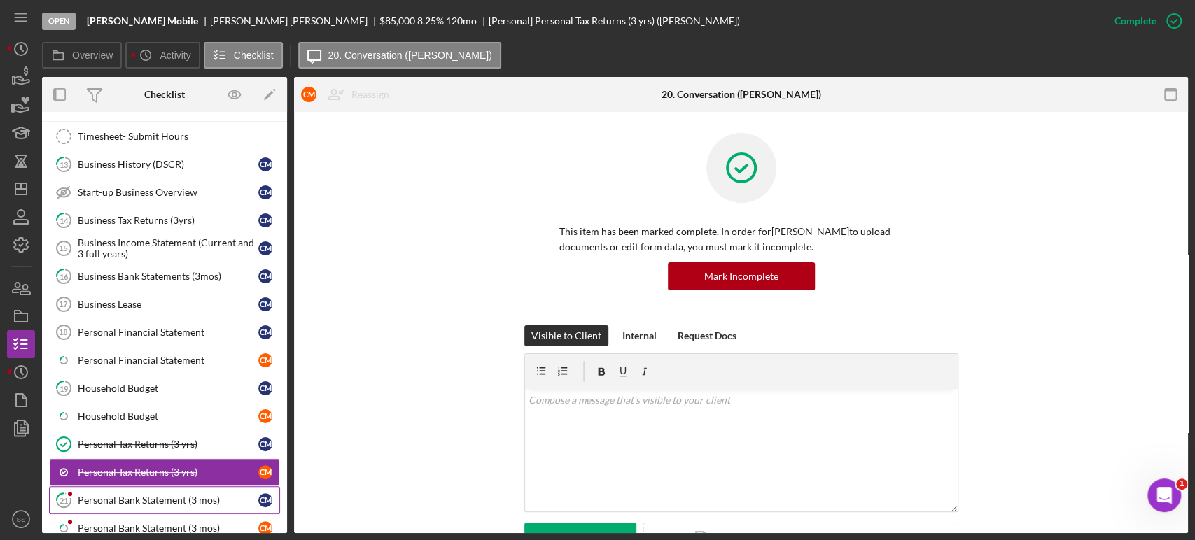
click at [148, 498] on div "Personal Bank Statement (3 mos)" at bounding box center [168, 500] width 181 height 11
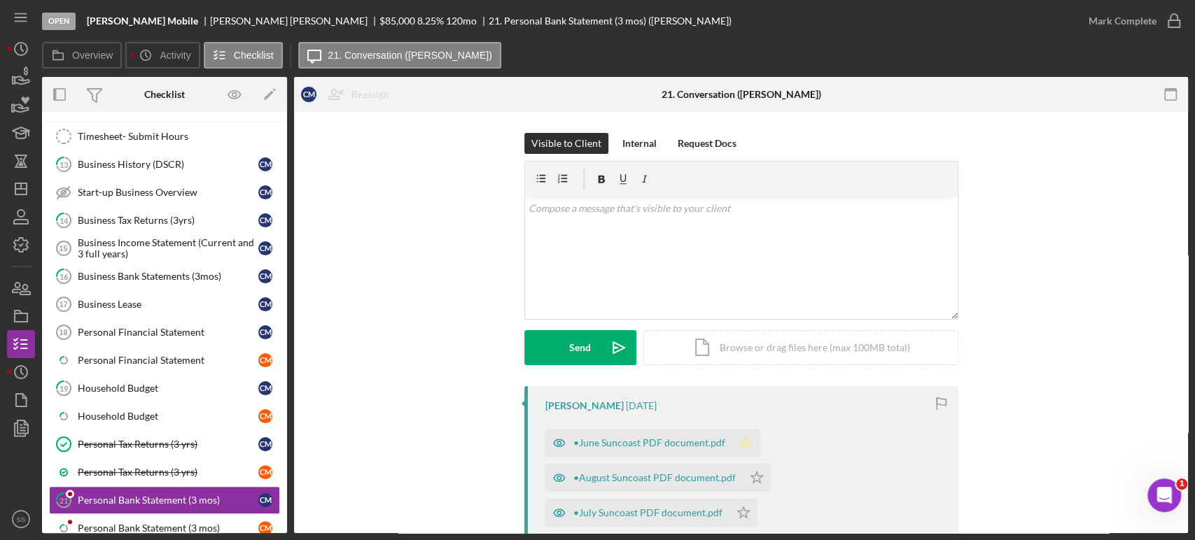
click at [742, 439] on icon "Icon/Star" at bounding box center [746, 443] width 28 height 28
click at [750, 475] on icon "Icon/Star" at bounding box center [757, 478] width 28 height 28
click at [738, 514] on icon "Icon/Star" at bounding box center [743, 513] width 28 height 28
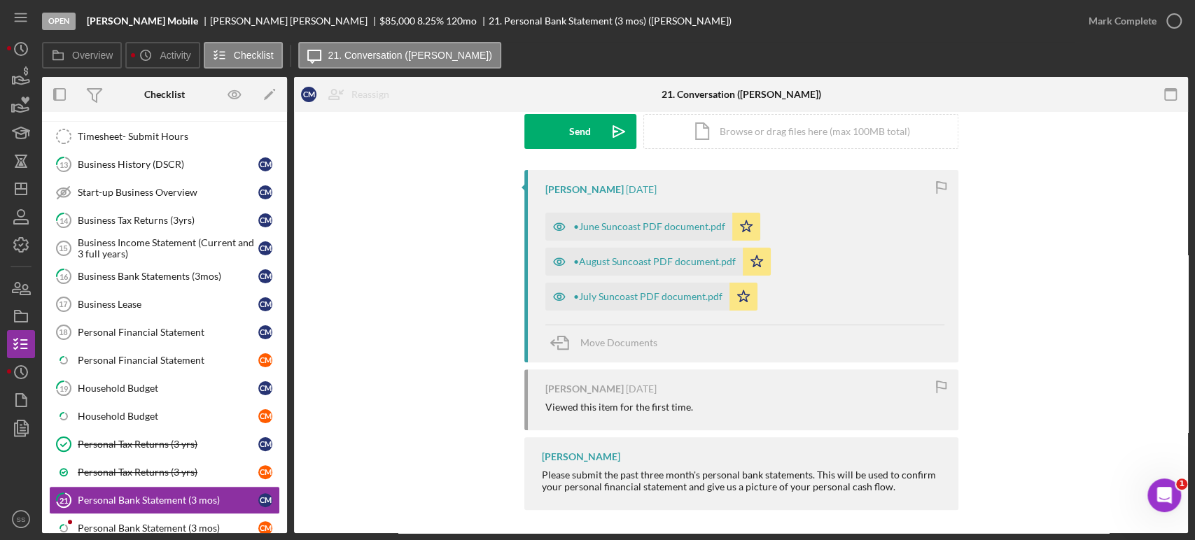
scroll to position [218, 0]
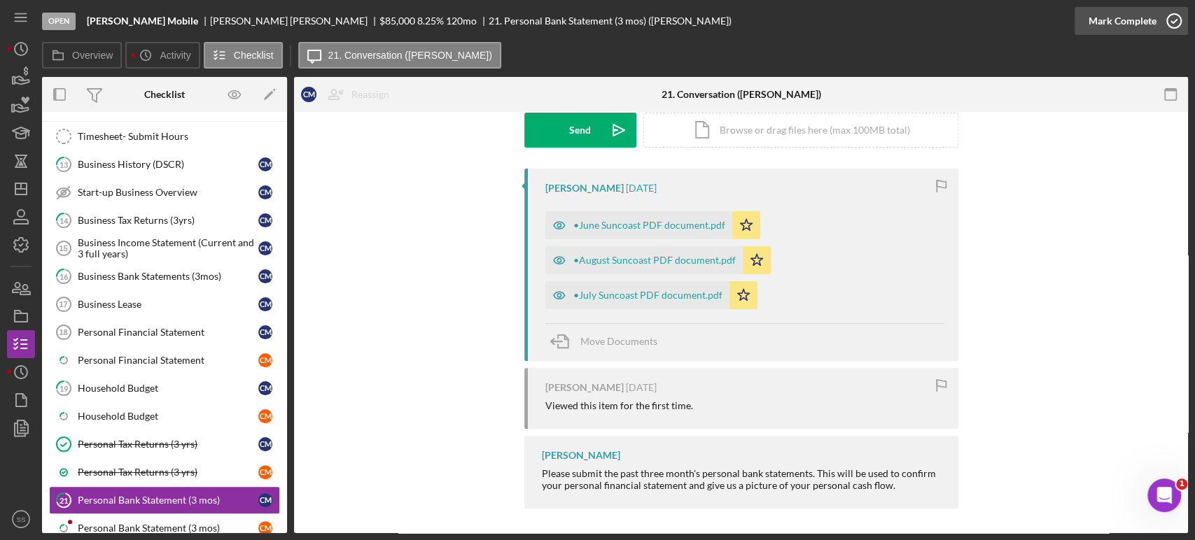
click at [1172, 25] on icon "button" at bounding box center [1174, 21] width 35 height 35
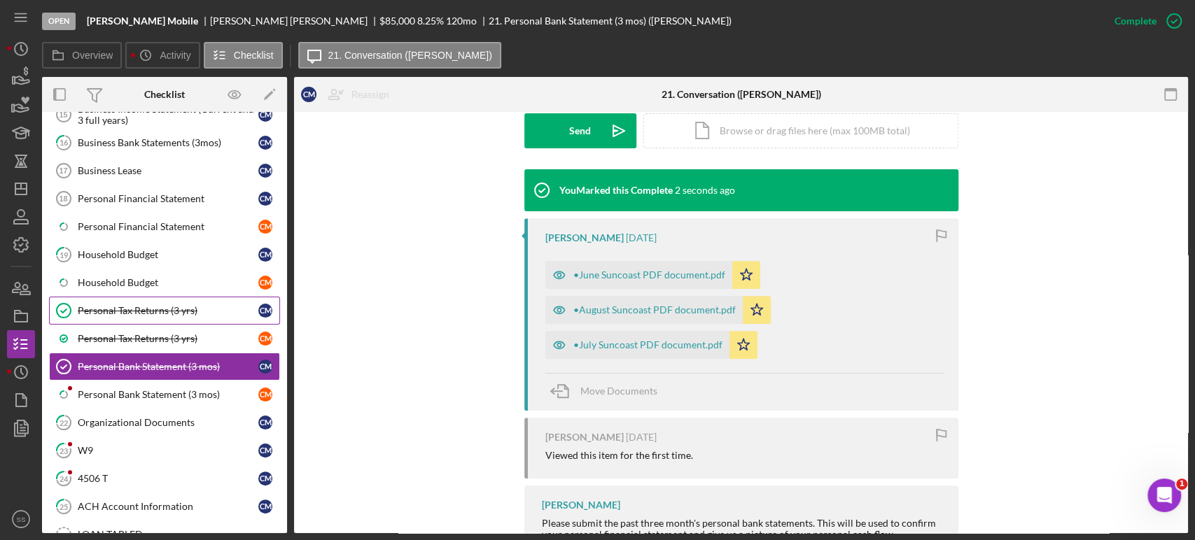
scroll to position [958, 0]
click at [128, 393] on link "Icon/Checklist Item Sub Partial Personal Bank Statement (3 mos) C M" at bounding box center [164, 394] width 231 height 28
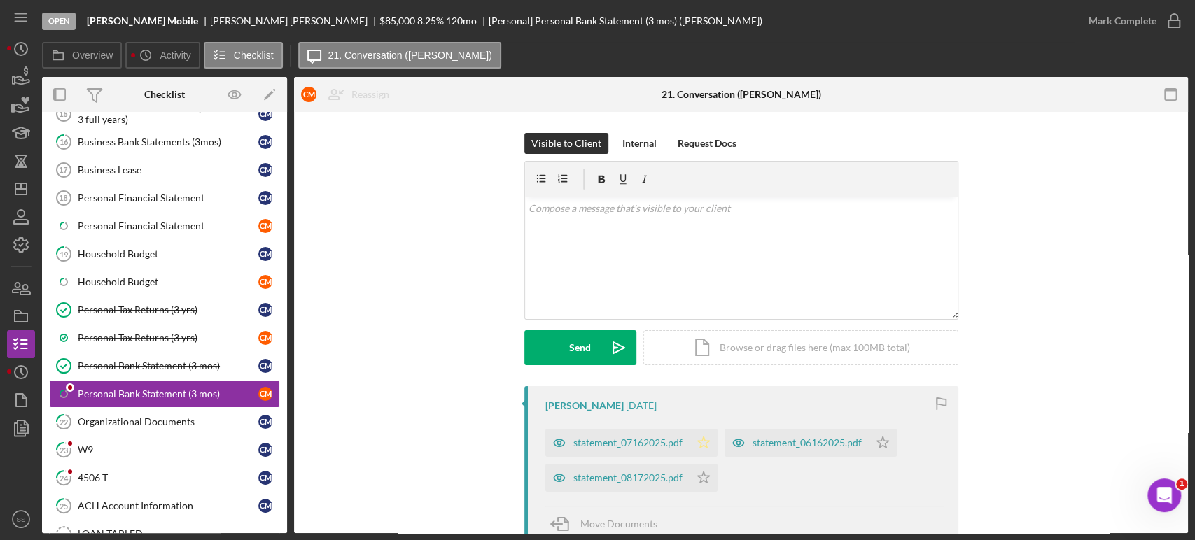
click at [701, 442] on icon "Icon/Star" at bounding box center [704, 443] width 28 height 28
click at [703, 475] on icon "Icon/Star" at bounding box center [704, 478] width 28 height 28
click at [883, 443] on polygon "button" at bounding box center [883, 442] width 12 height 11
click at [1171, 19] on icon "button" at bounding box center [1174, 21] width 35 height 35
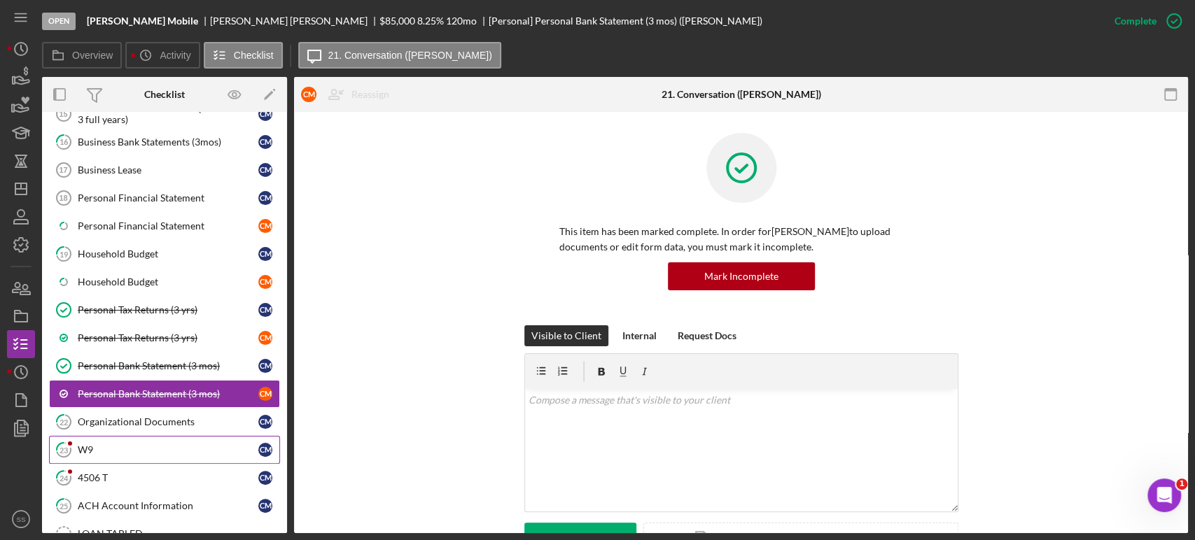
click at [82, 445] on div "W9" at bounding box center [168, 450] width 181 height 11
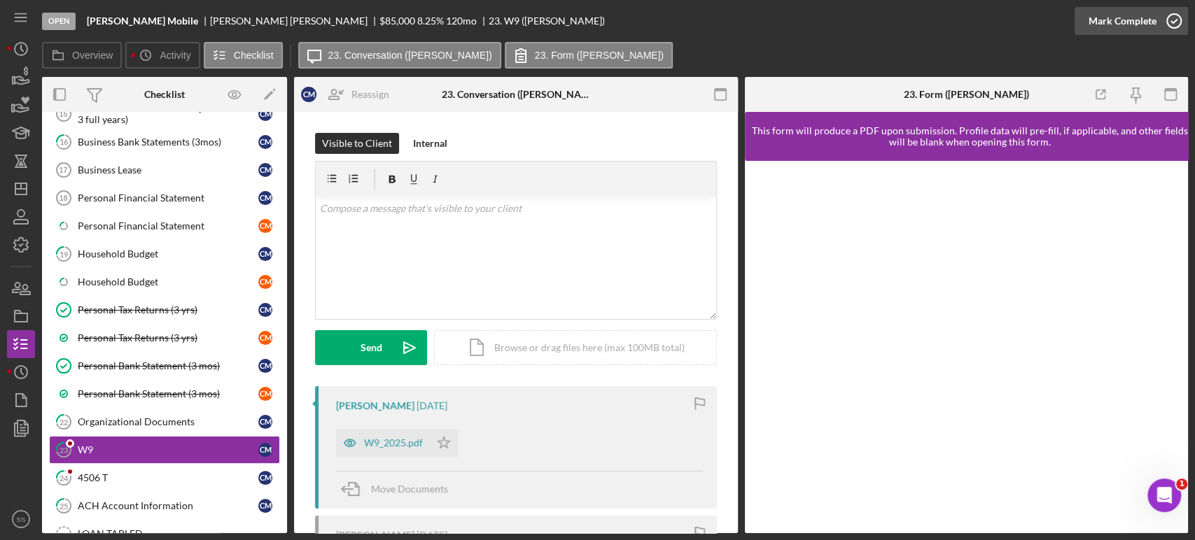
click at [1173, 17] on icon "button" at bounding box center [1174, 21] width 35 height 35
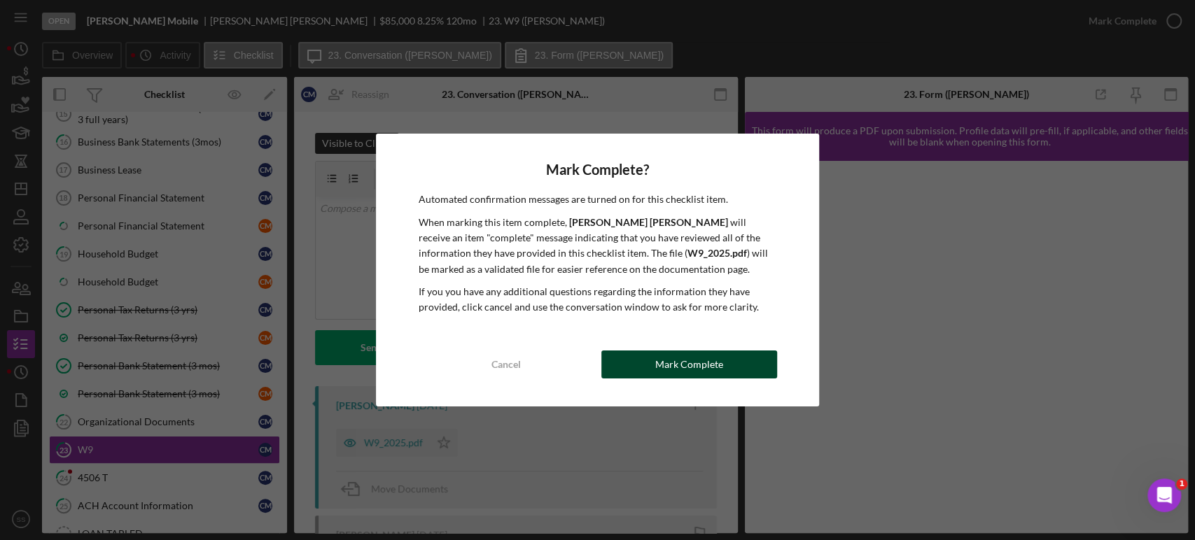
click at [727, 362] on button "Mark Complete" at bounding box center [689, 365] width 176 height 28
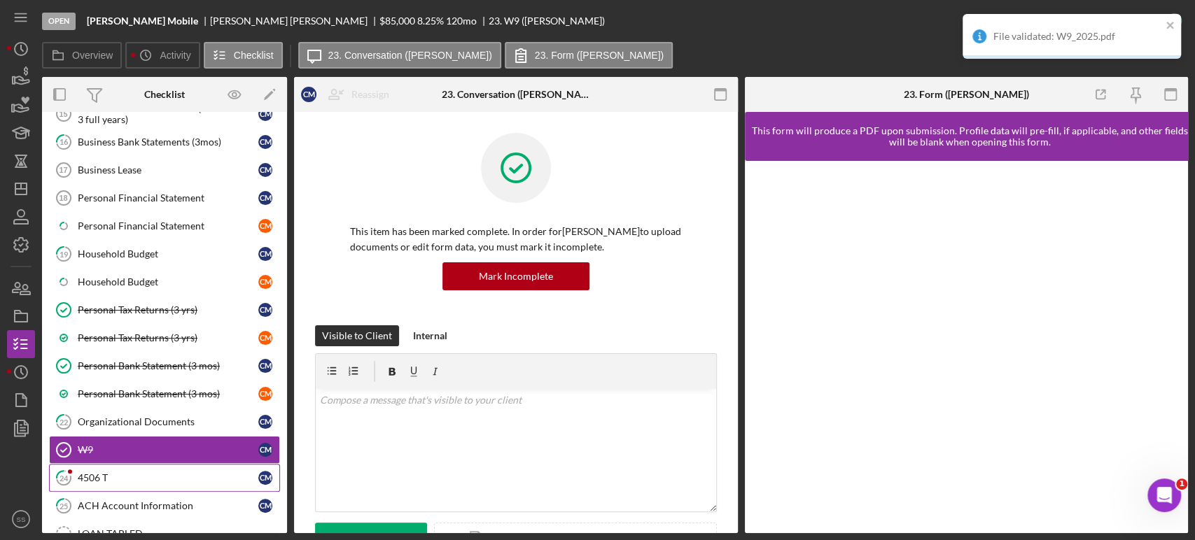
click at [118, 473] on div "4506 T" at bounding box center [168, 478] width 181 height 11
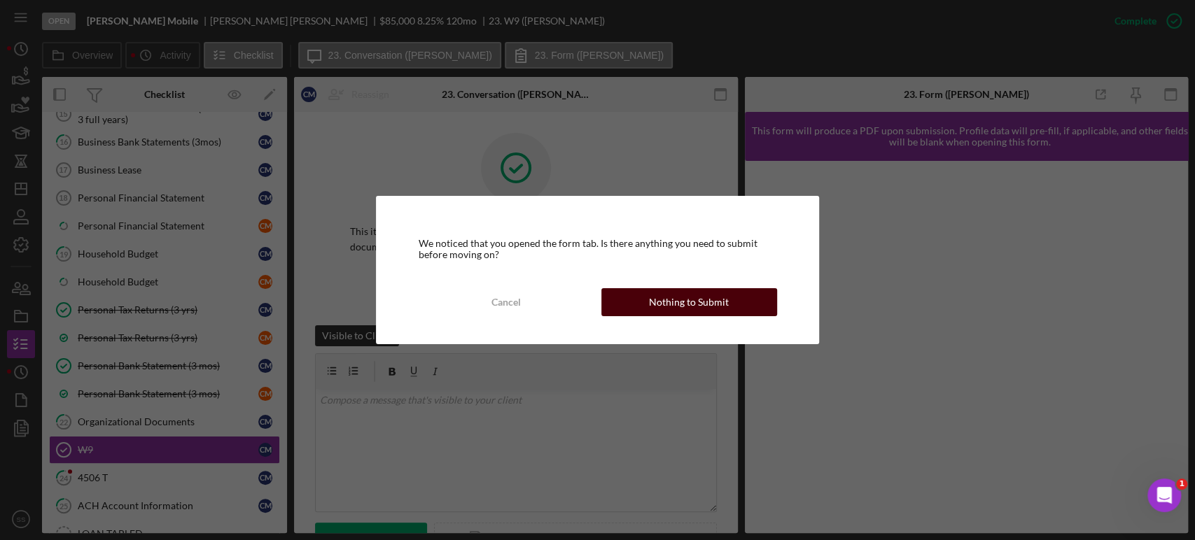
click at [697, 305] on div "Nothing to Submit" at bounding box center [689, 302] width 80 height 28
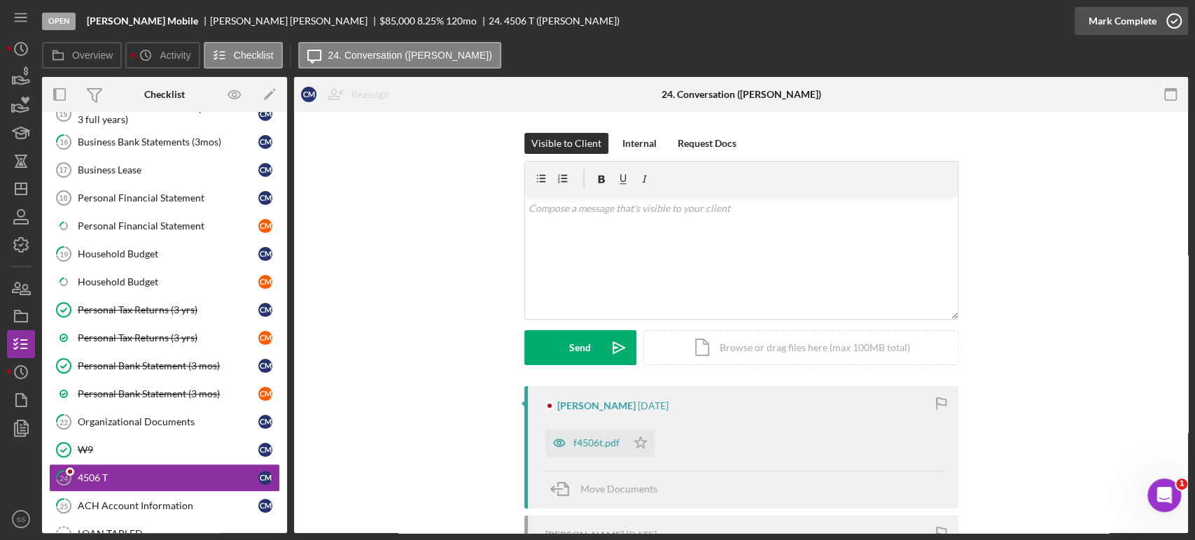
click at [1180, 20] on icon "button" at bounding box center [1174, 21] width 35 height 35
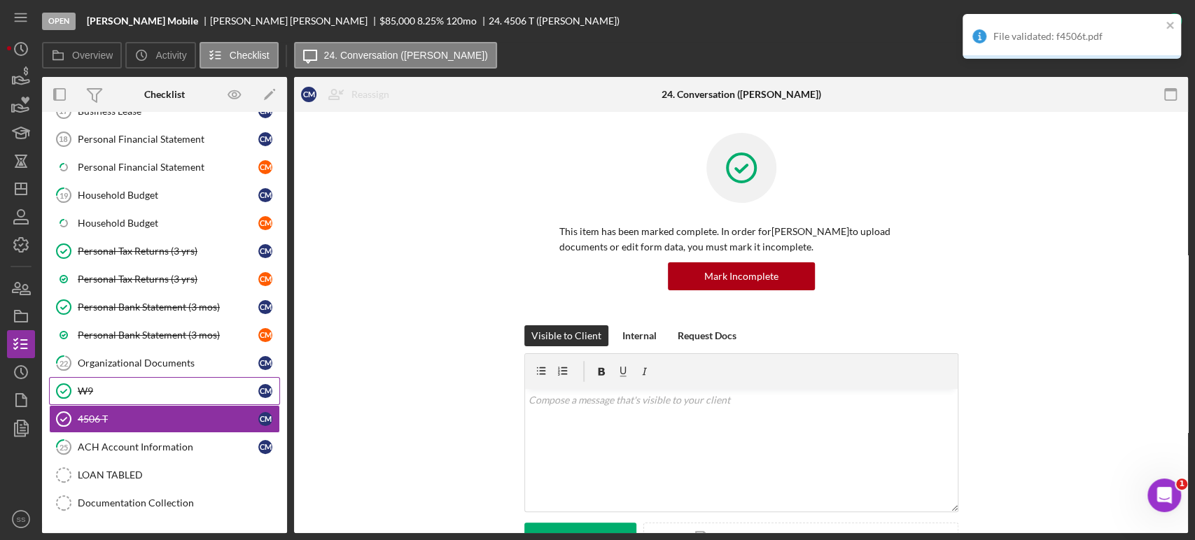
scroll to position [1037, 0]
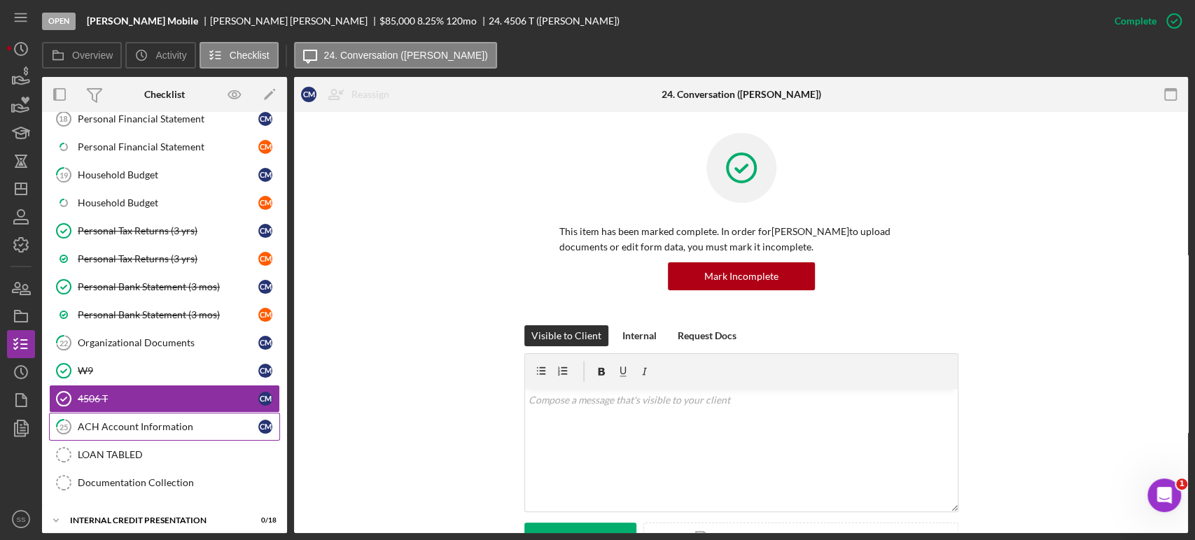
click at [114, 421] on div "ACH Account Information" at bounding box center [168, 426] width 181 height 11
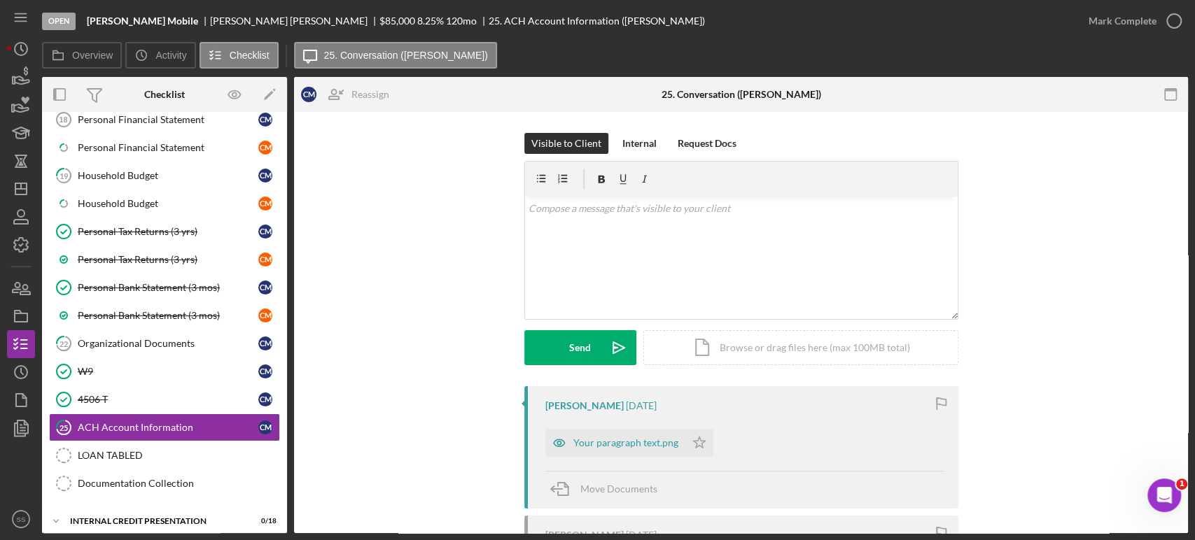
scroll to position [1037, 0]
click at [694, 440] on icon "Icon/Star" at bounding box center [699, 443] width 28 height 28
click at [615, 442] on div "Your paragraph text.png" at bounding box center [625, 443] width 105 height 11
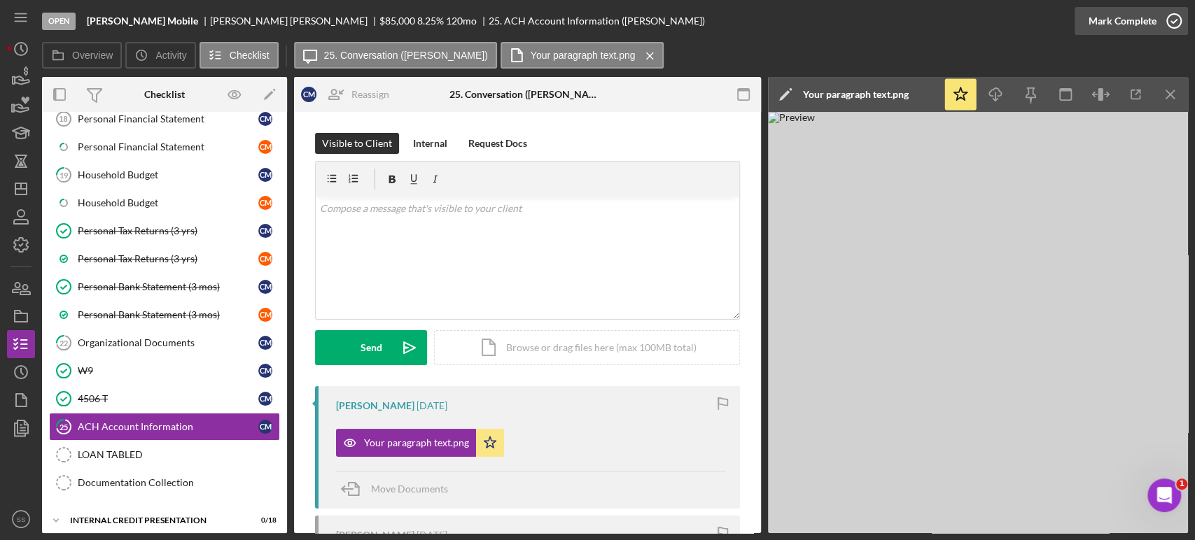
click at [1176, 20] on icon "button" at bounding box center [1174, 21] width 35 height 35
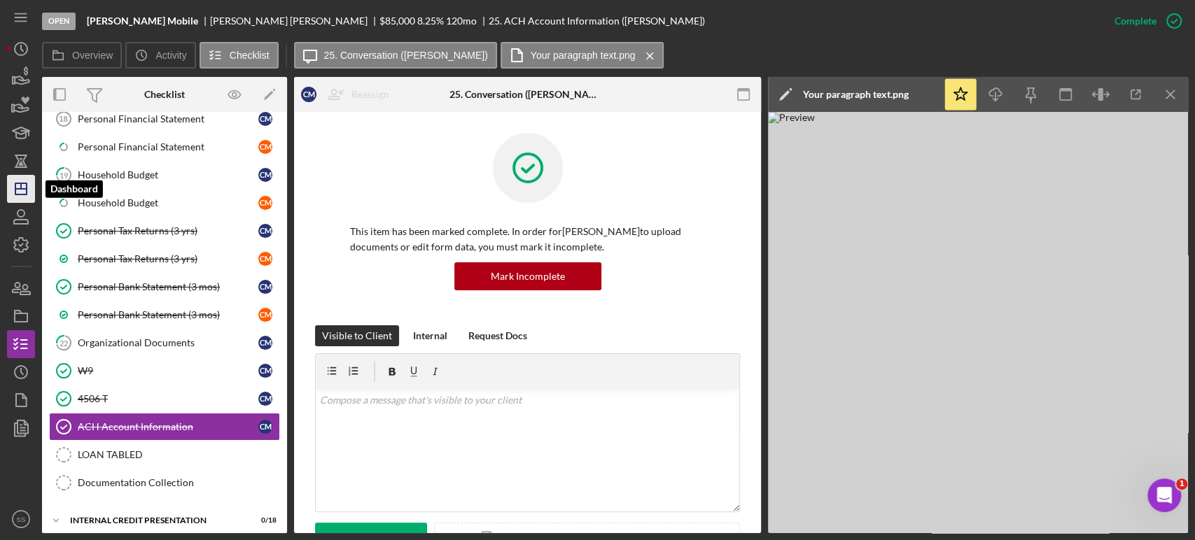
click at [15, 198] on icon "Icon/Dashboard" at bounding box center [21, 189] width 35 height 35
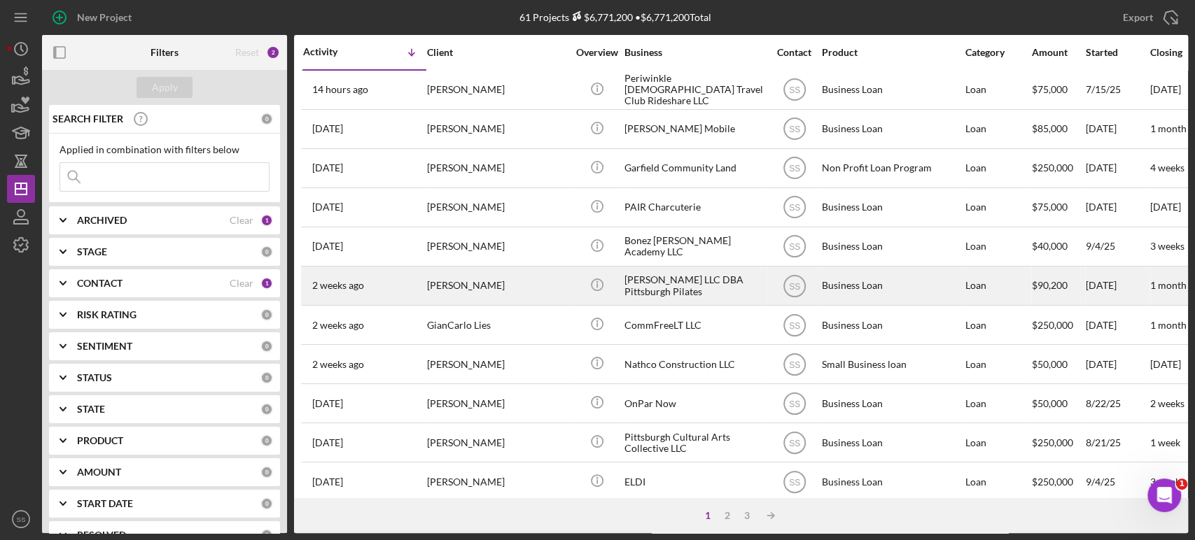
click at [409, 284] on div "2 weeks ago Tabytha Bates" at bounding box center [364, 285] width 123 height 37
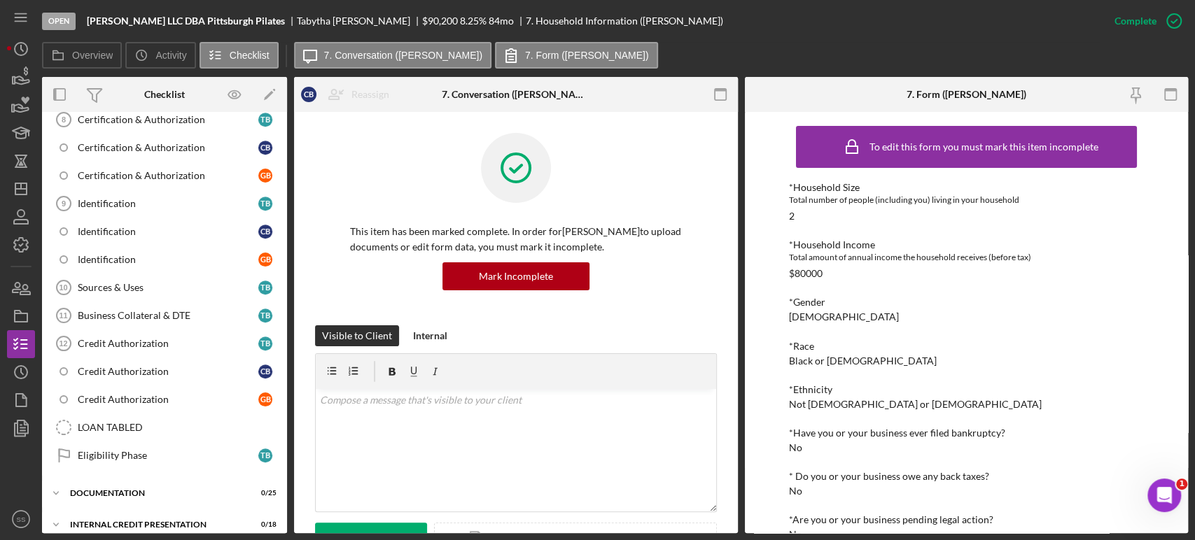
scroll to position [640, 0]
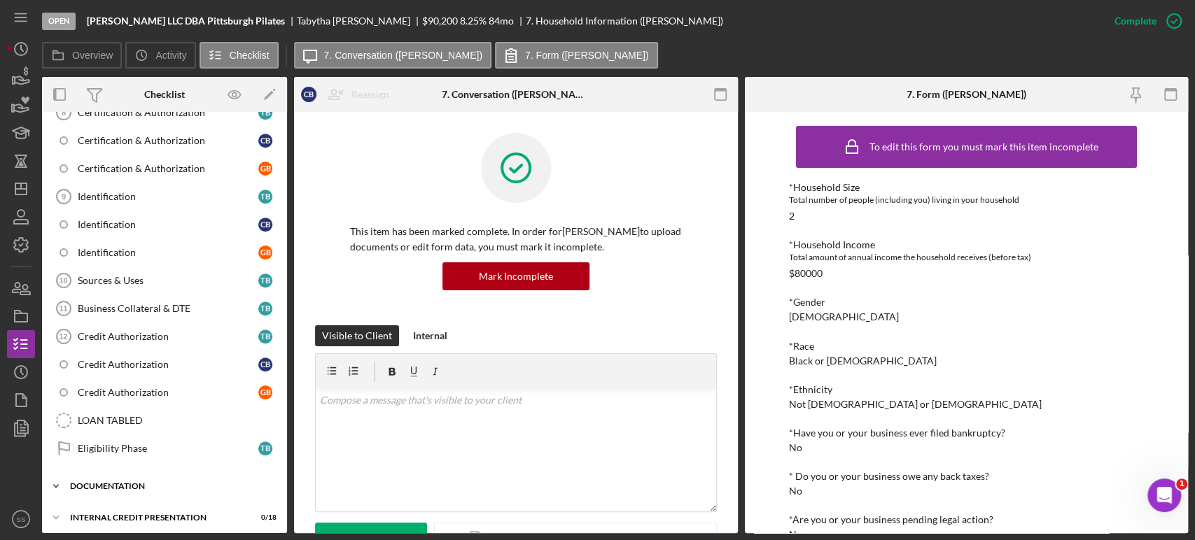
click at [124, 475] on div "Icon/Expander documentation 0 / 25" at bounding box center [164, 487] width 245 height 28
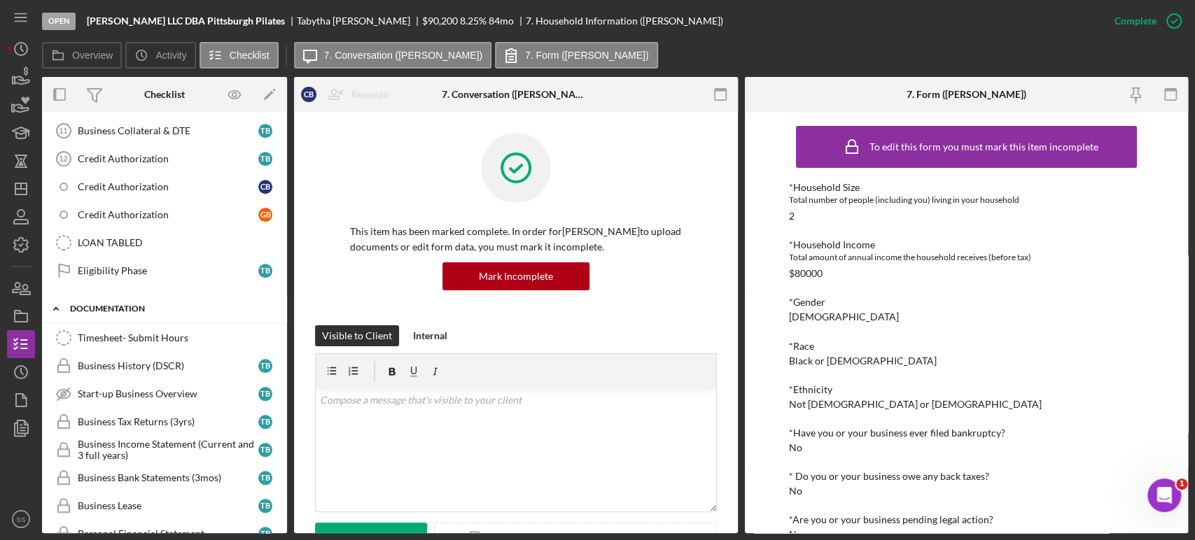
scroll to position [818, 0]
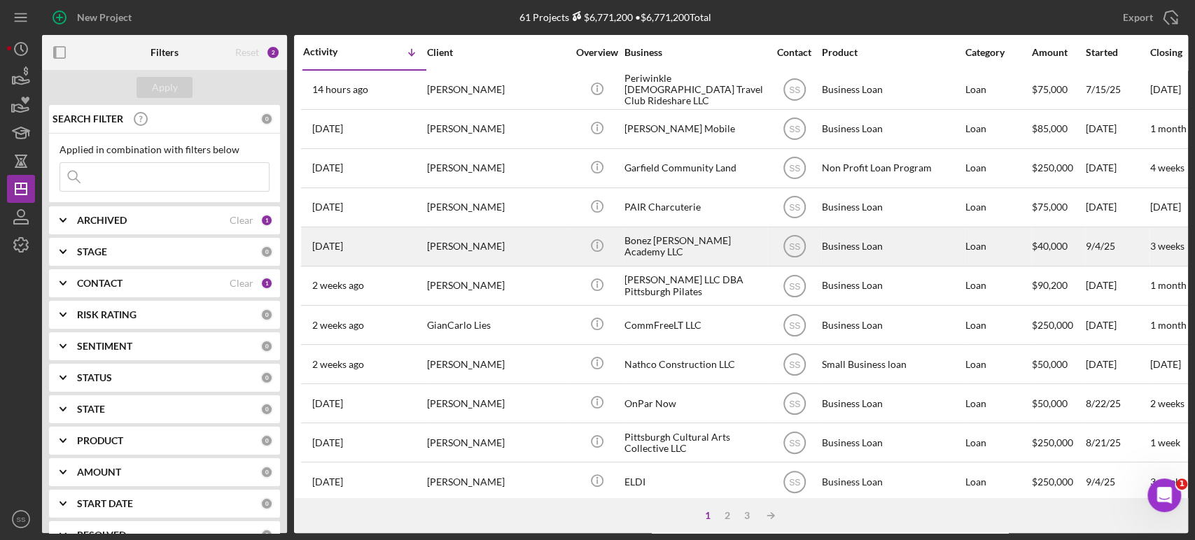
click at [491, 244] on div "[PERSON_NAME]" at bounding box center [497, 246] width 140 height 37
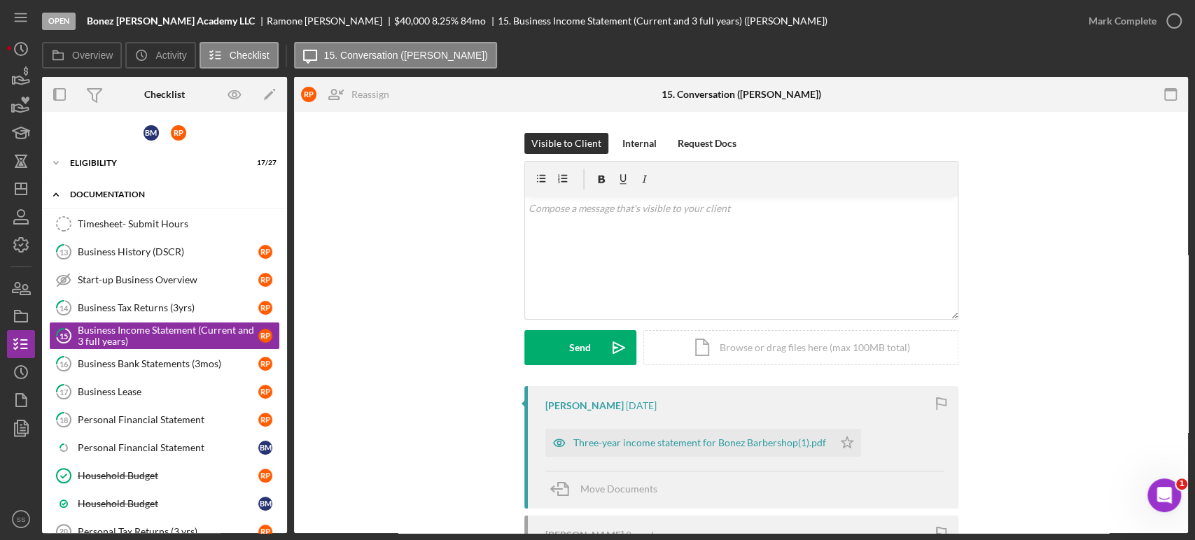
scroll to position [11, 0]
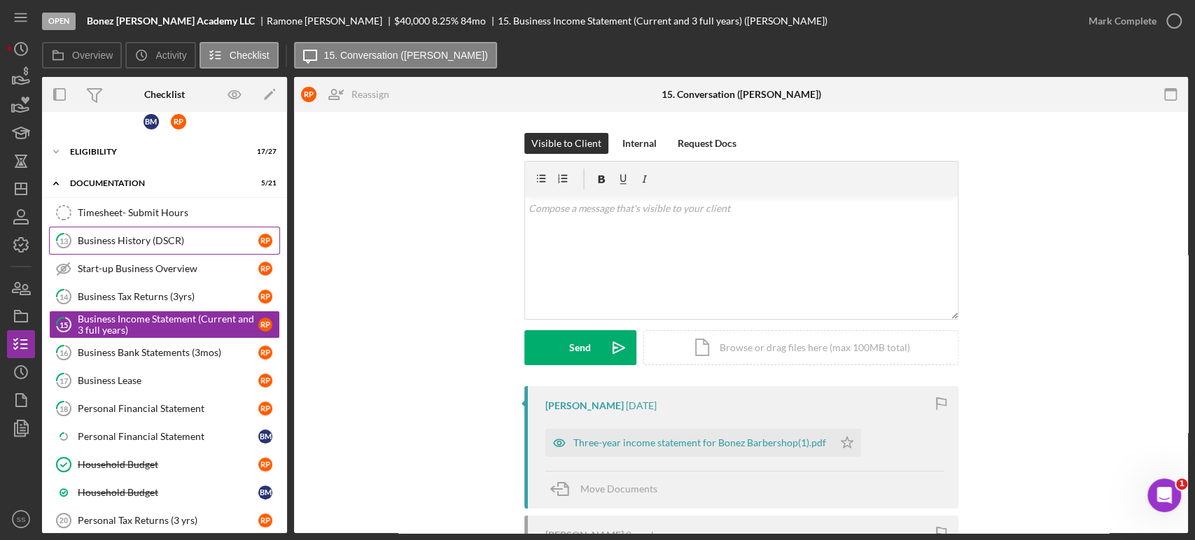
click at [91, 242] on div "Business History (DSCR)" at bounding box center [168, 240] width 181 height 11
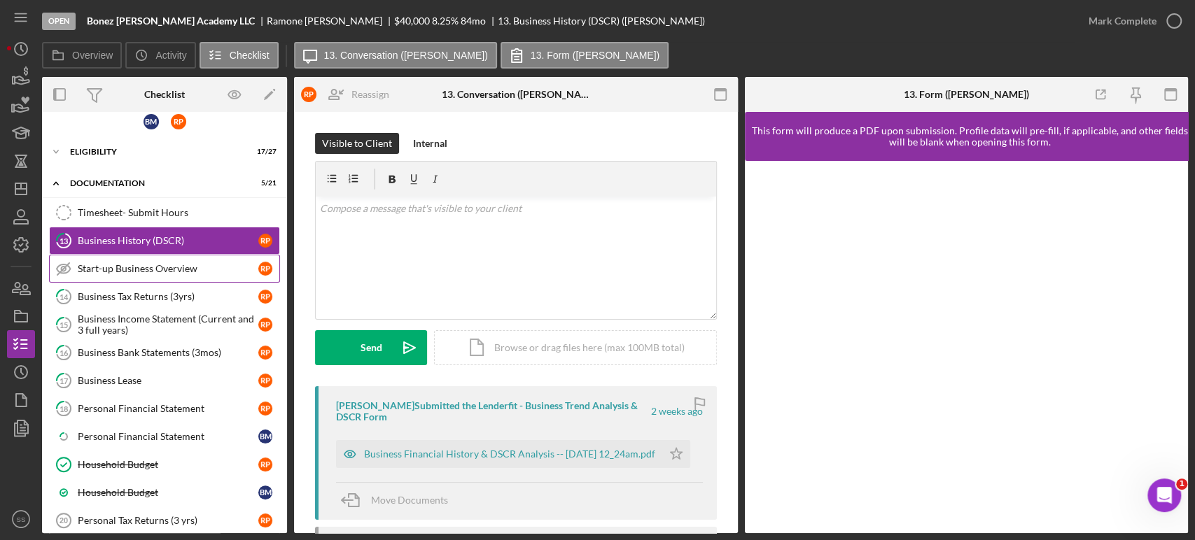
click at [107, 269] on div "Start-up Business Overview" at bounding box center [168, 268] width 181 height 11
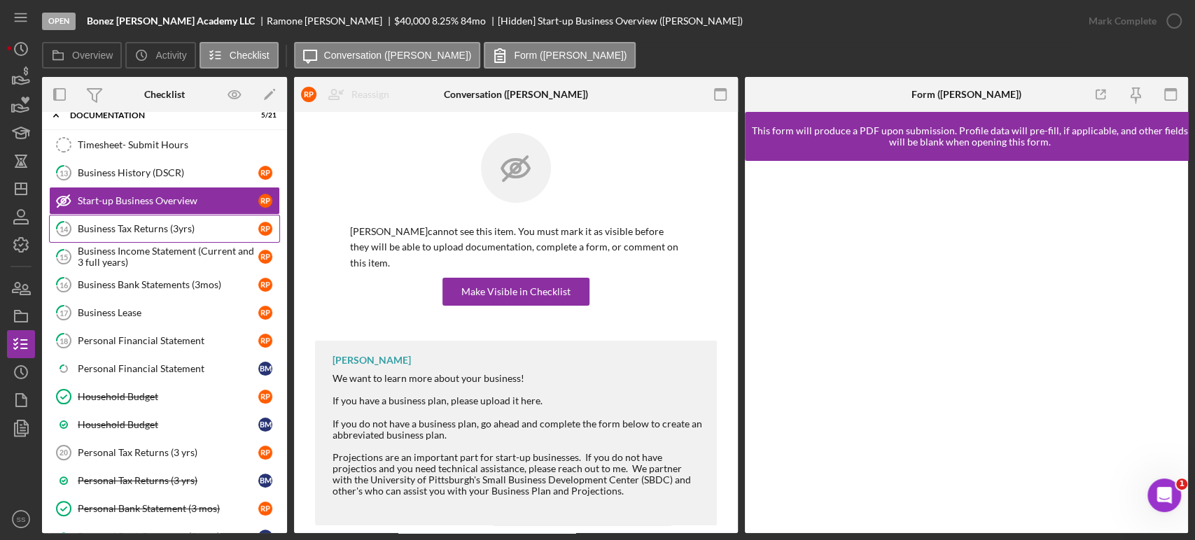
scroll to position [82, 0]
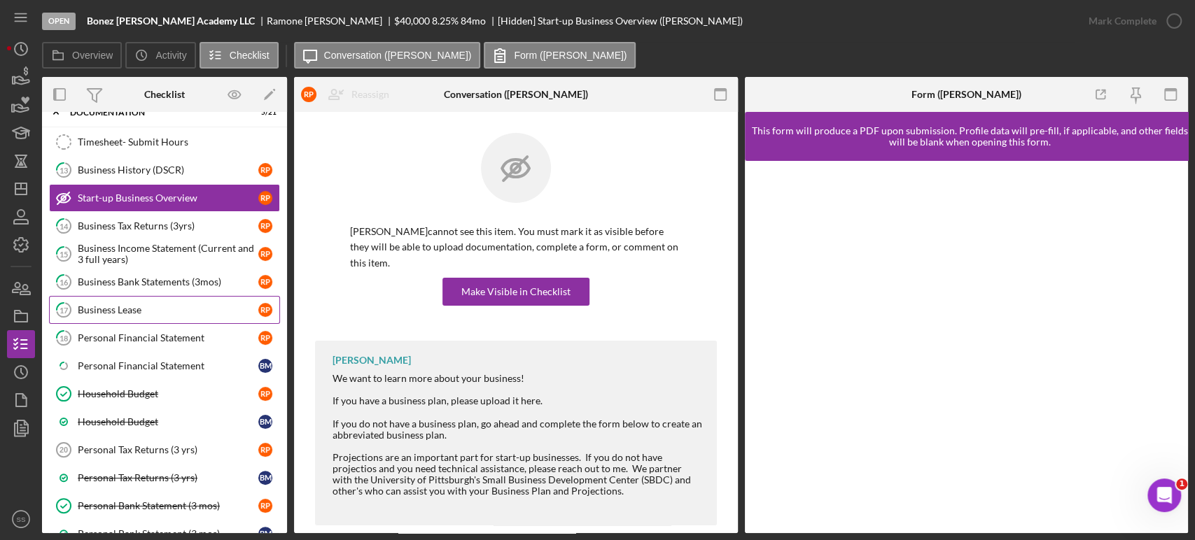
click at [113, 305] on div "Business Lease" at bounding box center [168, 310] width 181 height 11
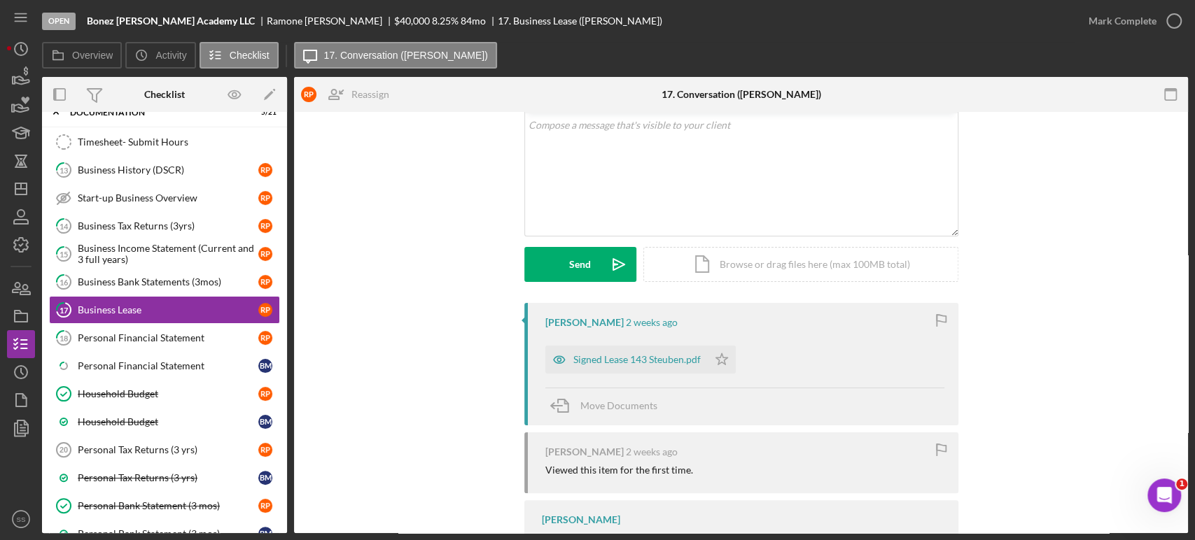
scroll to position [85, 0]
click at [644, 361] on div "Signed Lease 143 Steuben.pdf" at bounding box center [636, 357] width 127 height 11
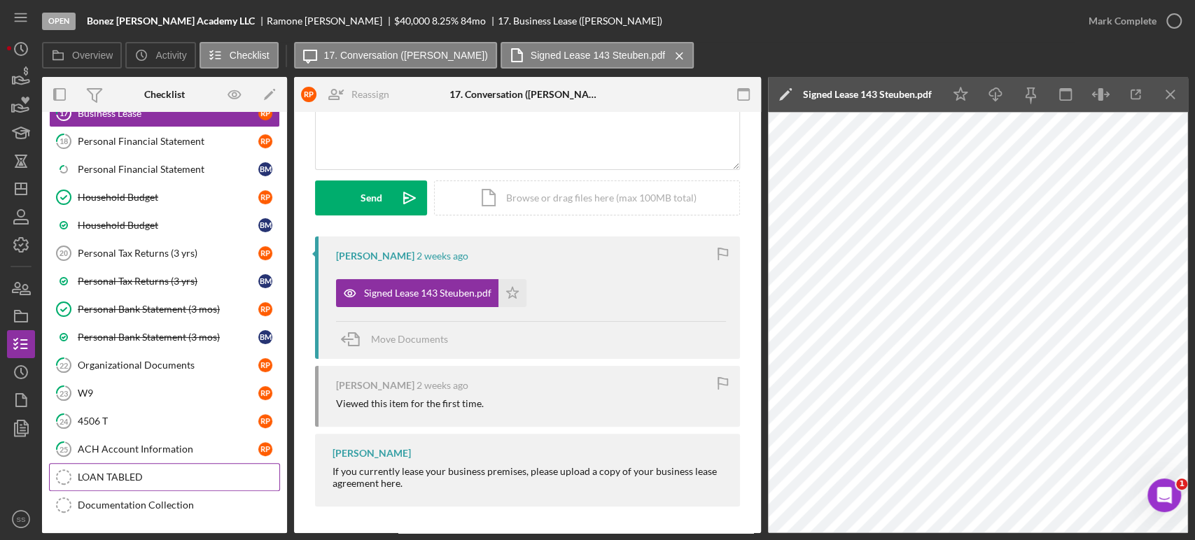
scroll to position [306, 0]
